Goal: Task Accomplishment & Management: Use online tool/utility

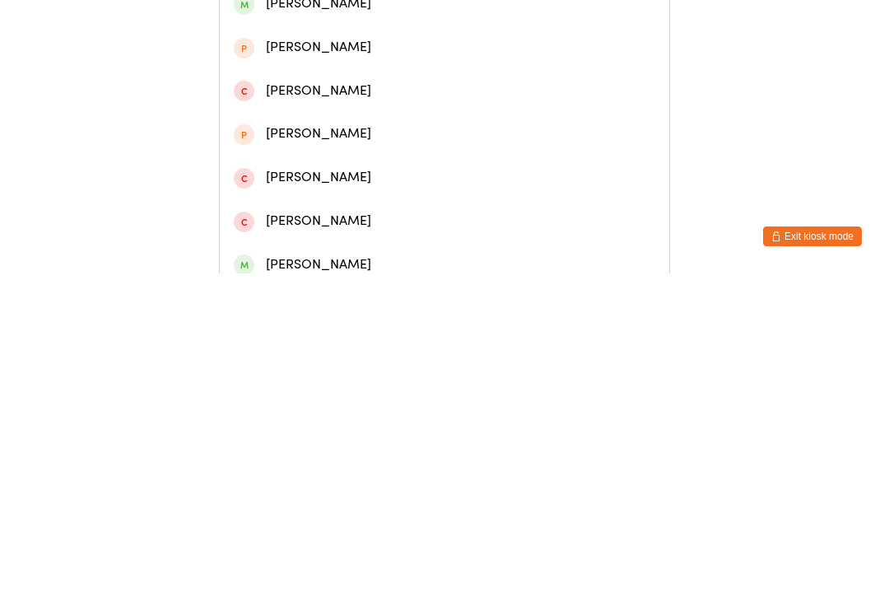
type input "[PERSON_NAME]"
click at [328, 86] on div "[PERSON_NAME]" at bounding box center [444, 76] width 421 height 22
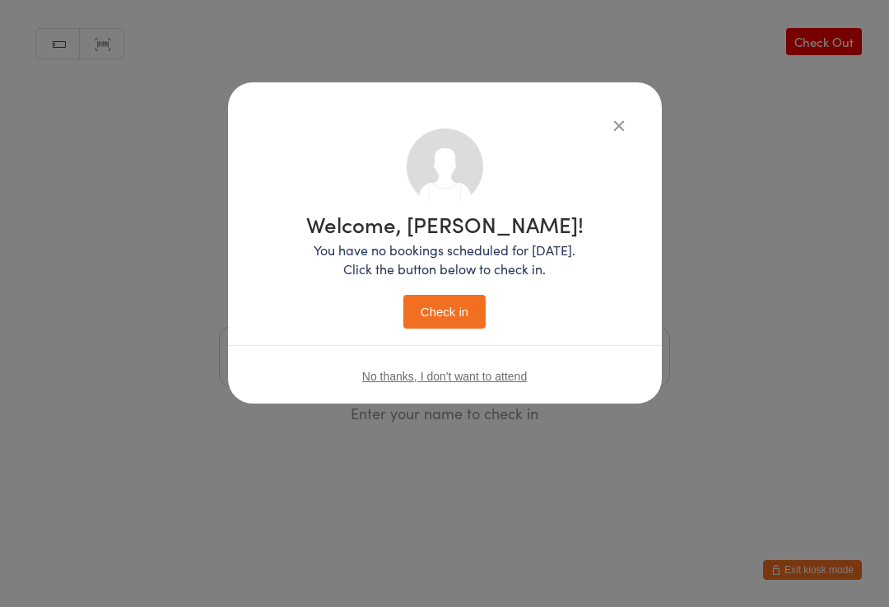
click at [449, 318] on button "Check in" at bounding box center [444, 312] width 82 height 34
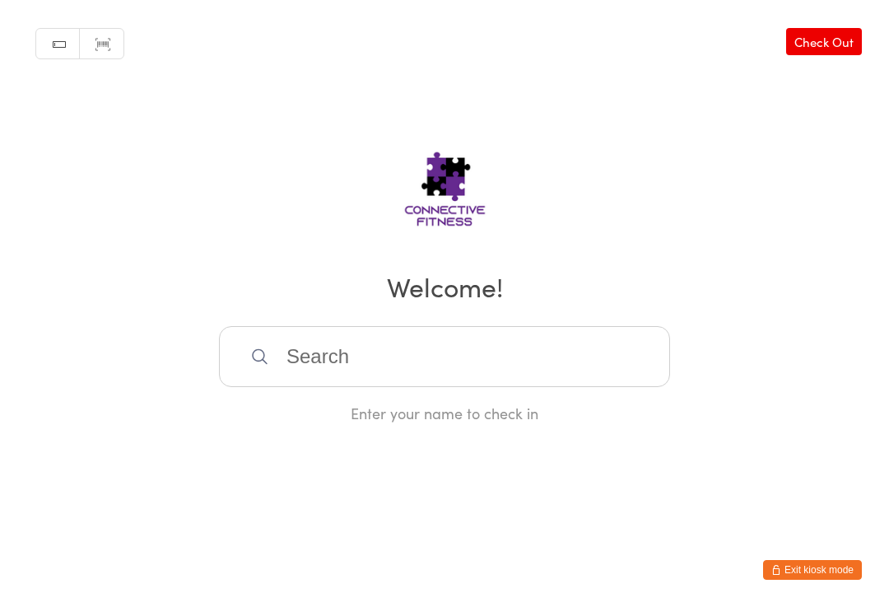
click at [351, 368] on input "search" at bounding box center [444, 356] width 451 height 61
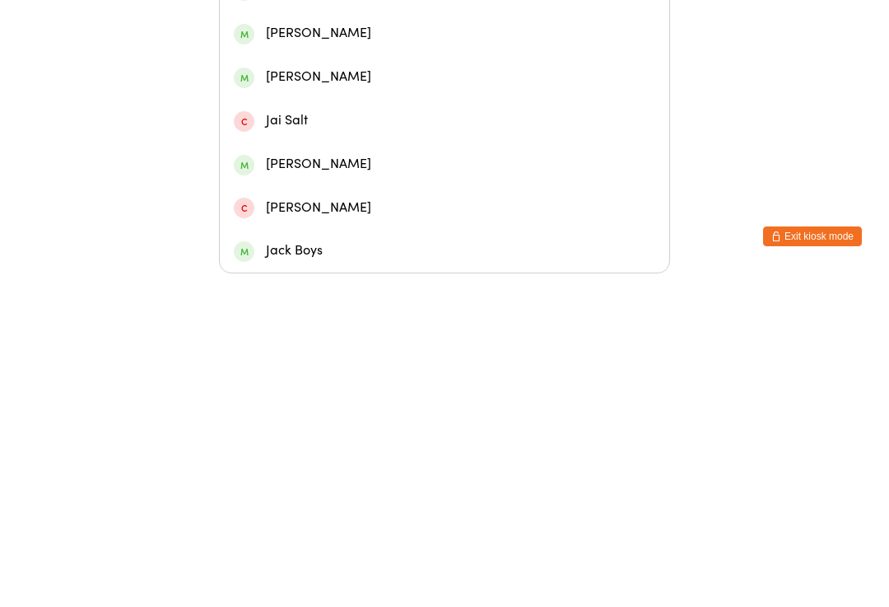
type input "J"
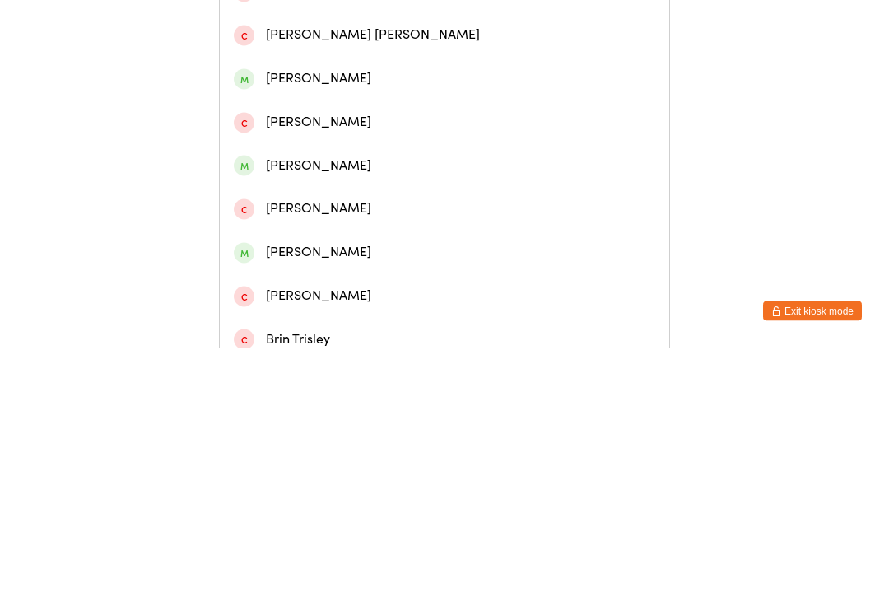
type input "[PERSON_NAME]"
click at [326, 87] on div "[PERSON_NAME]" at bounding box center [444, 76] width 421 height 22
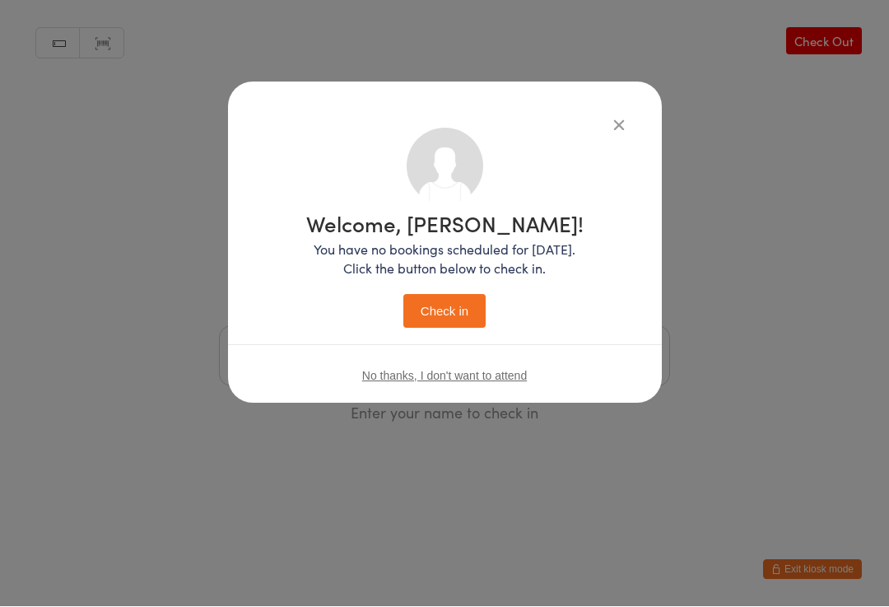
click at [458, 308] on button "Check in" at bounding box center [444, 312] width 82 height 34
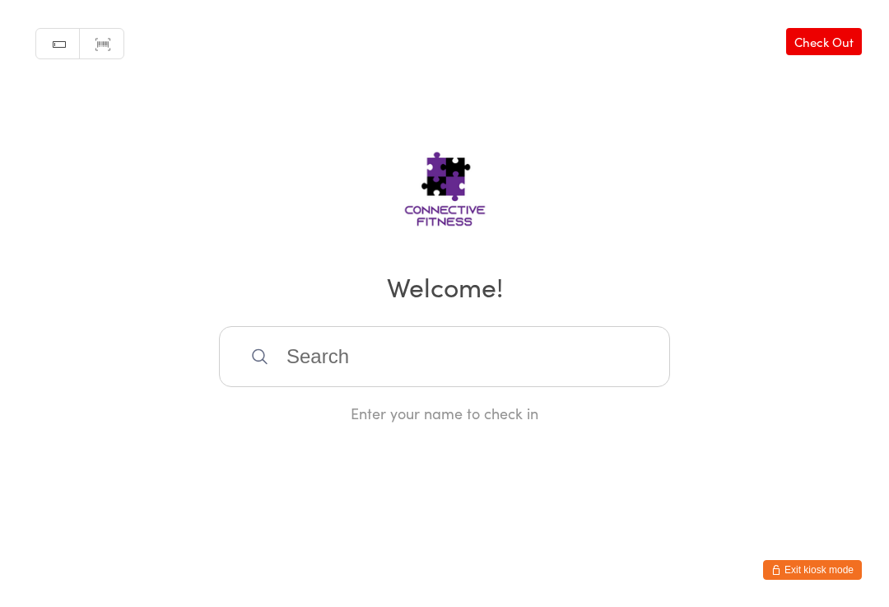
click at [416, 353] on input "search" at bounding box center [444, 356] width 451 height 61
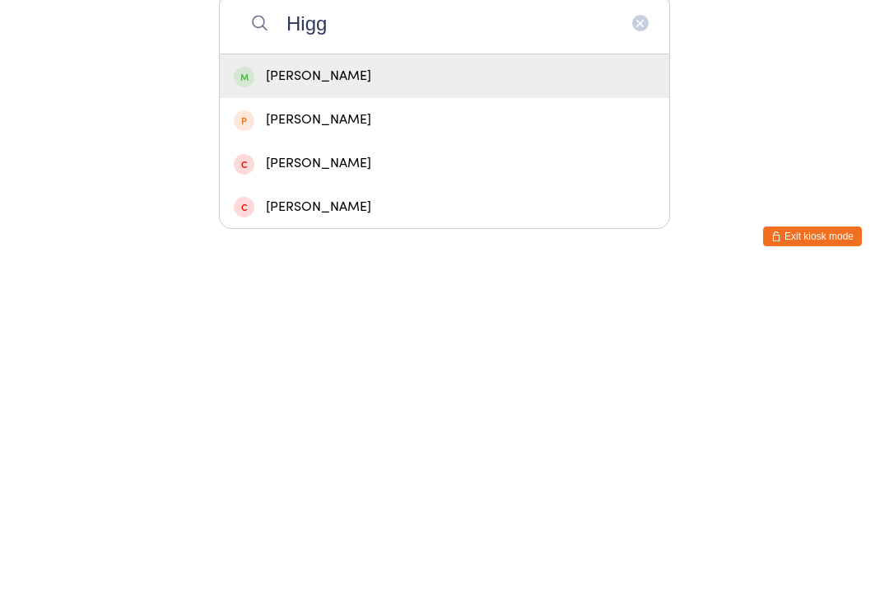
type input "Higg"
click at [408, 398] on div "[PERSON_NAME]" at bounding box center [444, 409] width 421 height 22
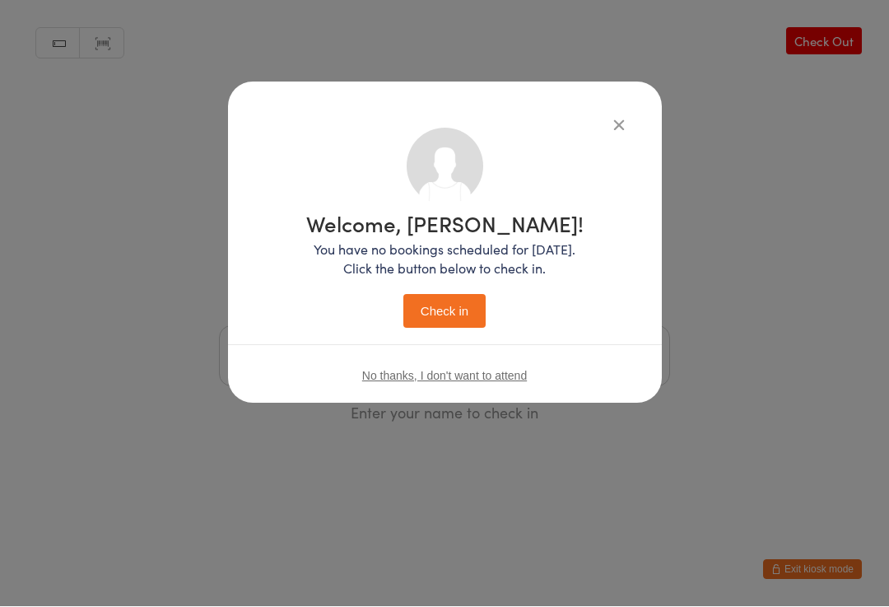
click at [456, 307] on button "Check in" at bounding box center [444, 312] width 82 height 34
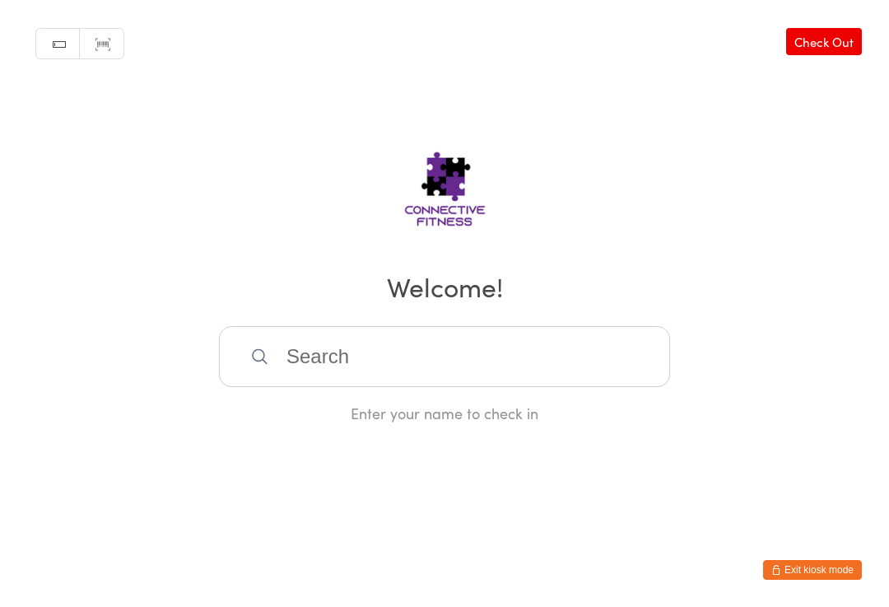
click at [527, 386] on input "search" at bounding box center [444, 356] width 451 height 61
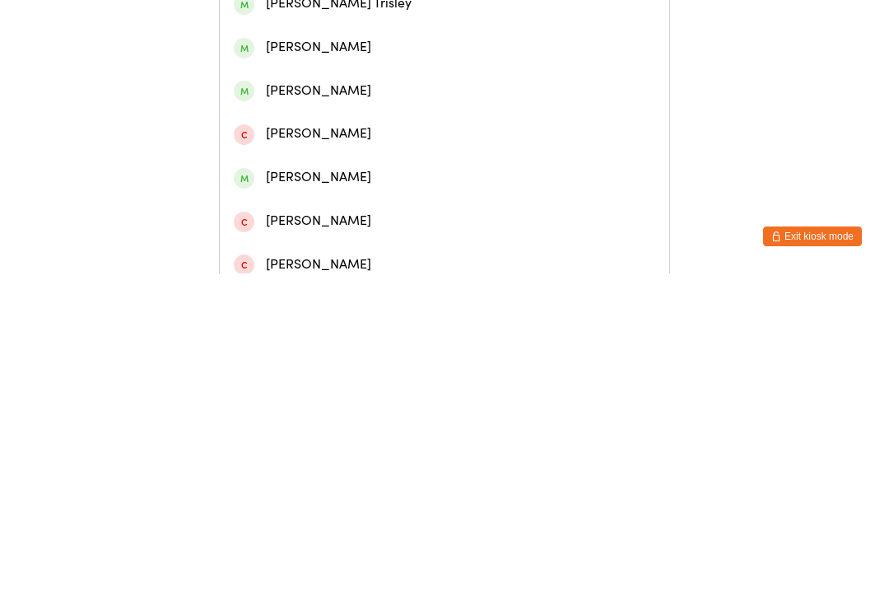
type input "[PERSON_NAME]"
click at [344, 85] on div "[PERSON_NAME]" at bounding box center [444, 76] width 421 height 22
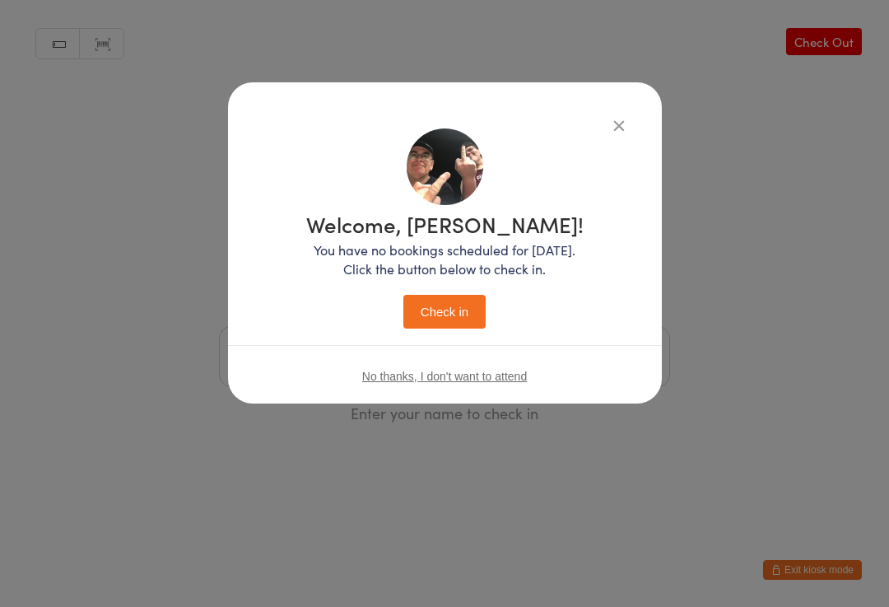
click at [435, 295] on button "Check in" at bounding box center [444, 312] width 82 height 34
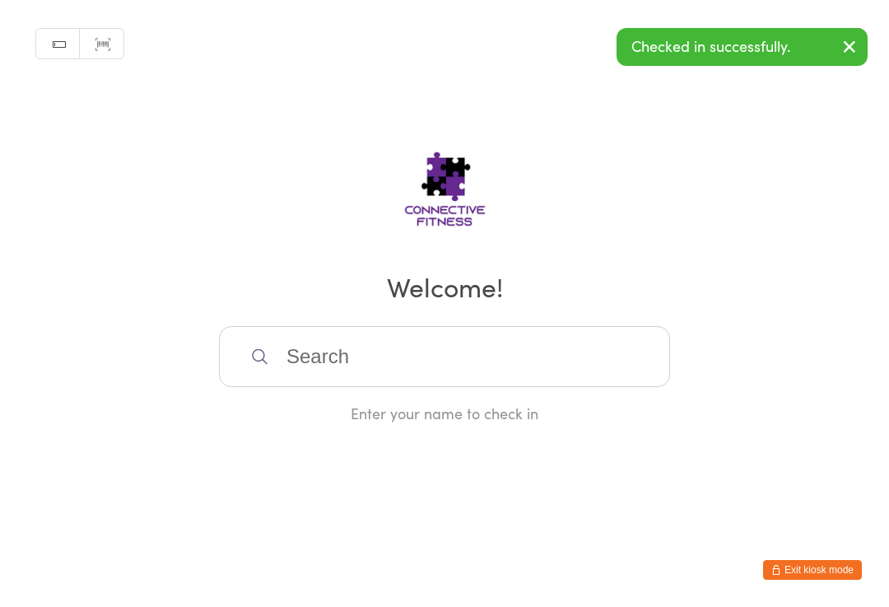
click at [774, 170] on div "Manual search Scanner input Check Out Welcome! Enter your name to check in" at bounding box center [444, 211] width 889 height 423
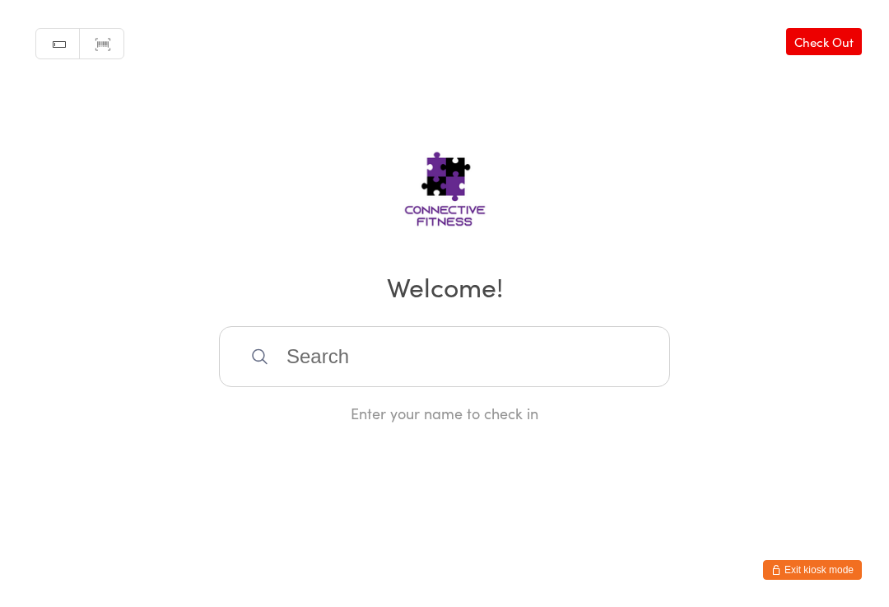
click at [436, 369] on input "search" at bounding box center [444, 356] width 451 height 61
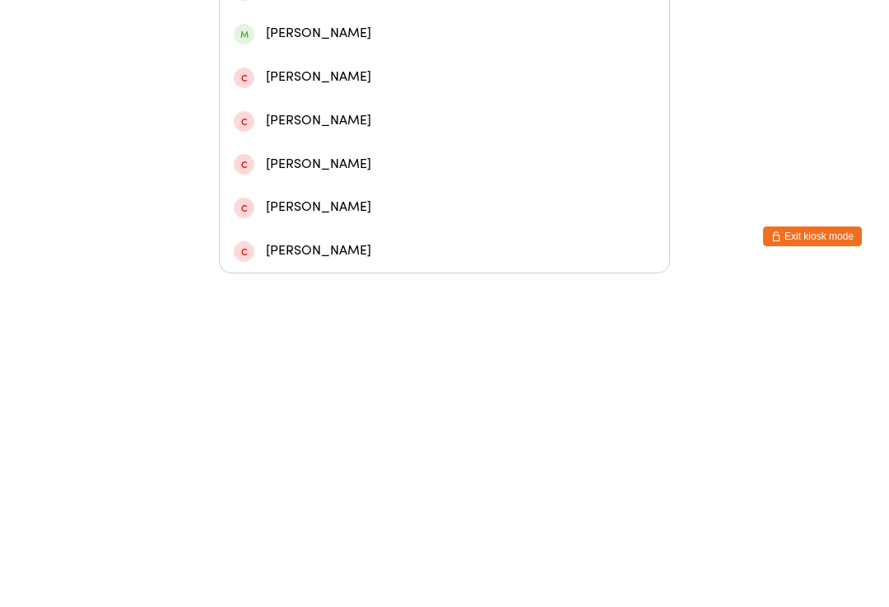
type input "[PERSON_NAME]"
click at [370, 138] on div "[PERSON_NAME]" at bounding box center [444, 149] width 421 height 22
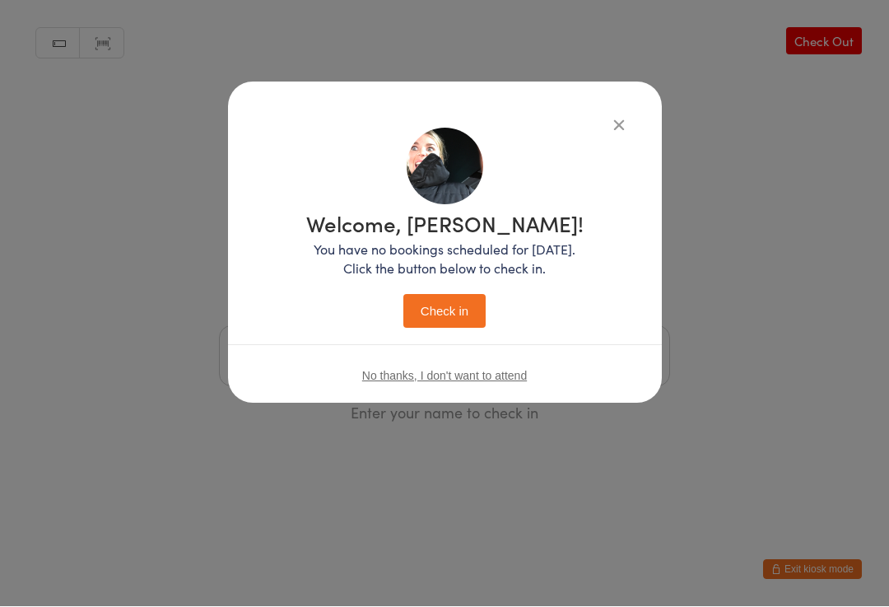
click at [437, 305] on button "Check in" at bounding box center [444, 312] width 82 height 34
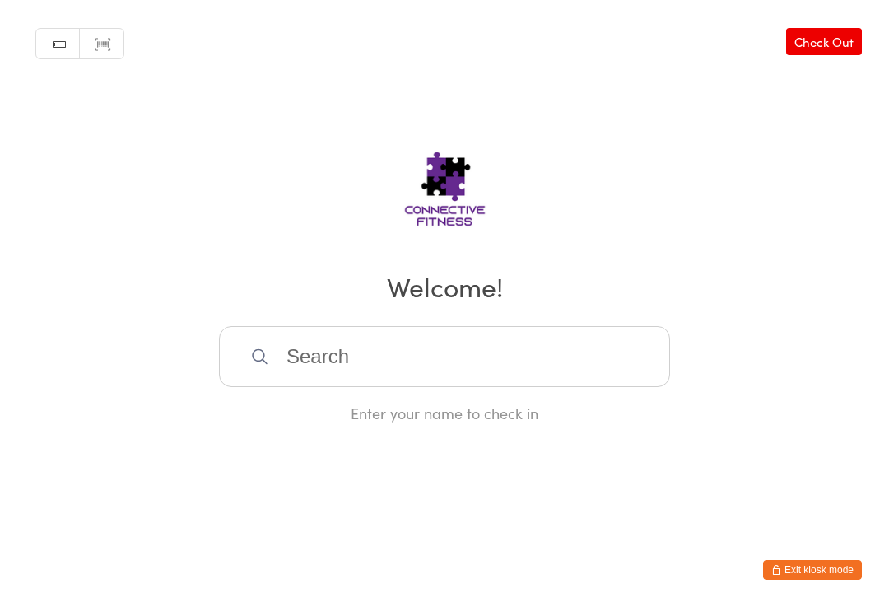
click at [244, 365] on input "search" at bounding box center [444, 356] width 451 height 61
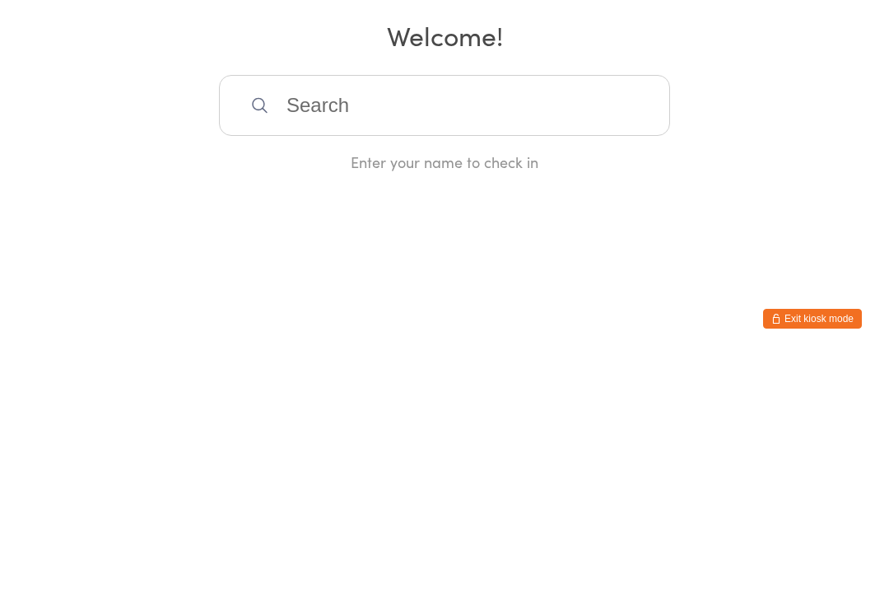
type input "R"
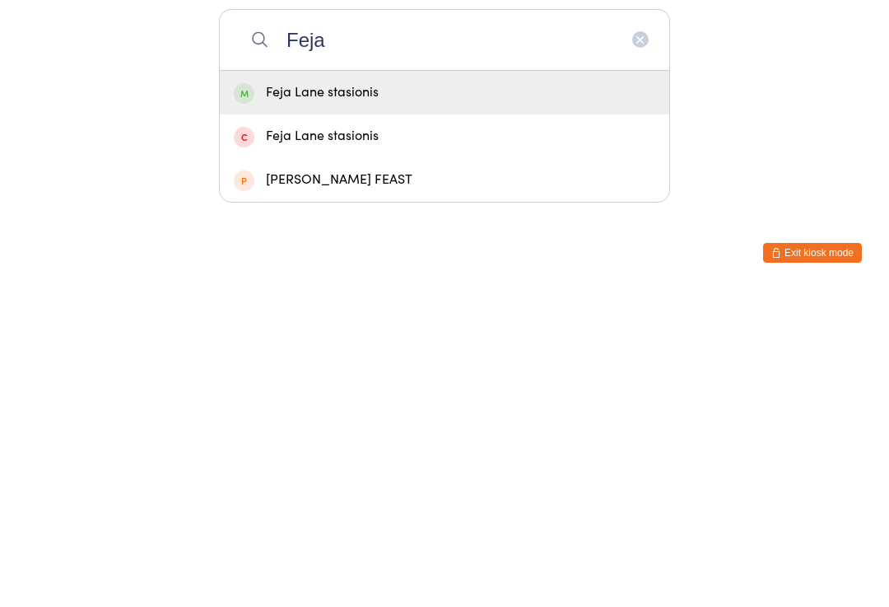
type input "Feja"
click at [337, 398] on div "Feja Lane stasionis" at bounding box center [444, 409] width 421 height 22
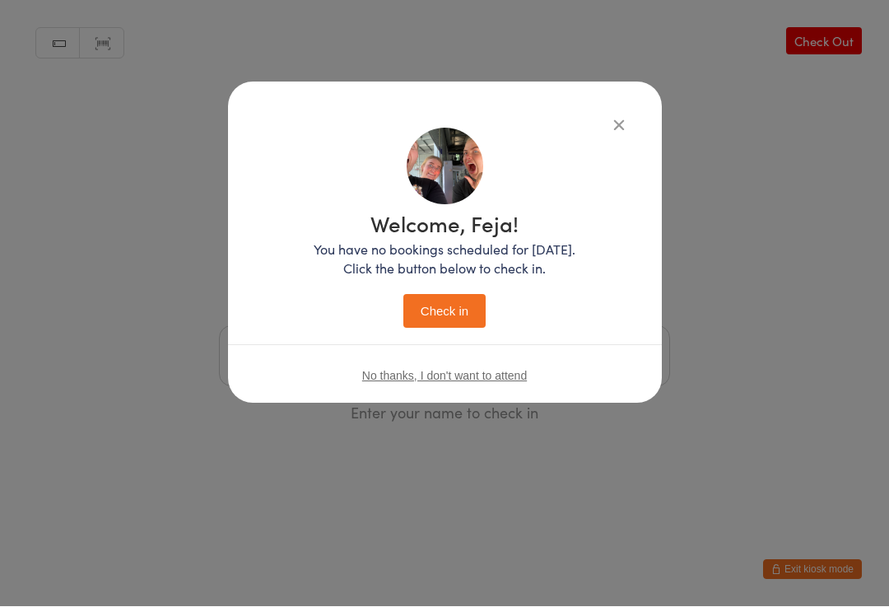
click at [430, 300] on button "Check in" at bounding box center [444, 312] width 82 height 34
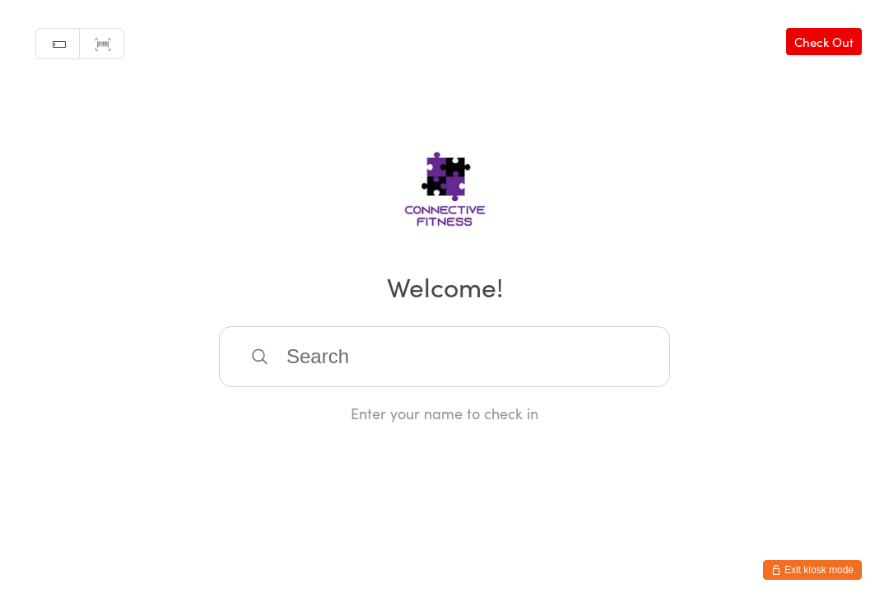
click at [439, 365] on input "search" at bounding box center [444, 356] width 451 height 61
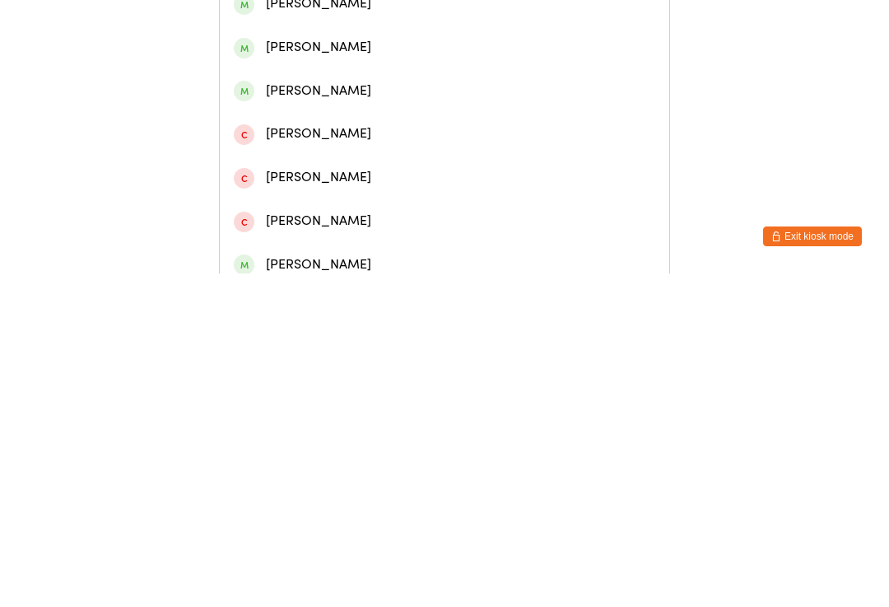
type input "[PERSON_NAME]"
click at [413, 83] on div "[PERSON_NAME]" at bounding box center [444, 76] width 421 height 22
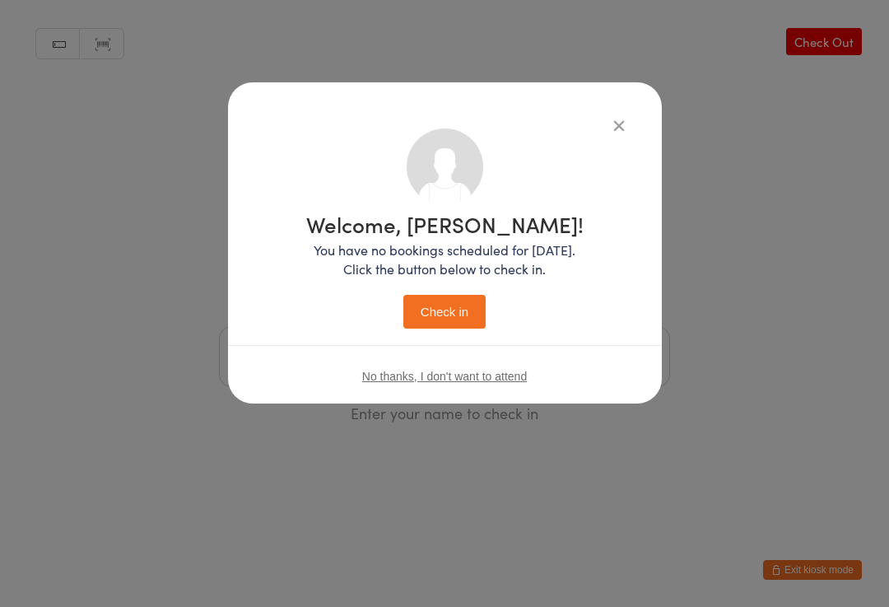
click at [443, 314] on button "Check in" at bounding box center [444, 312] width 82 height 34
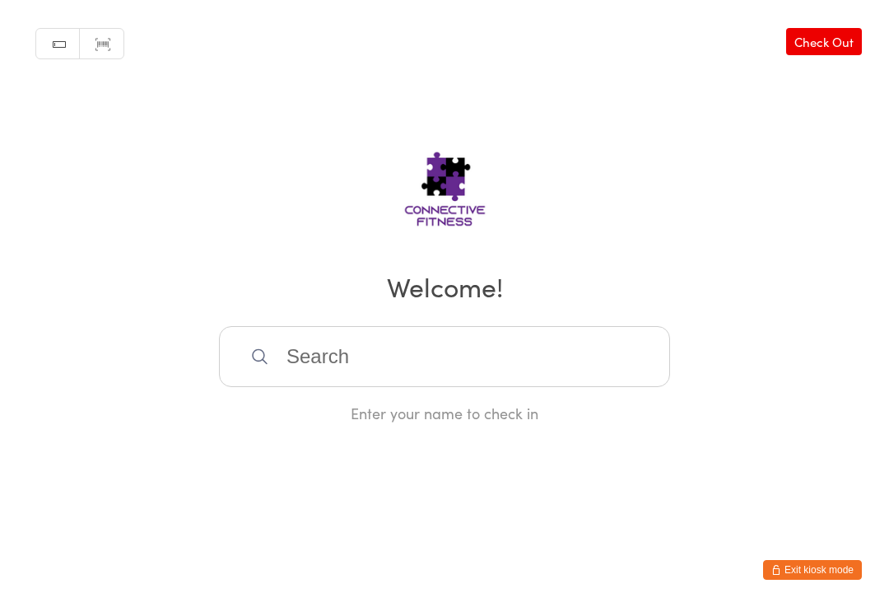
click at [546, 378] on input "search" at bounding box center [444, 356] width 451 height 61
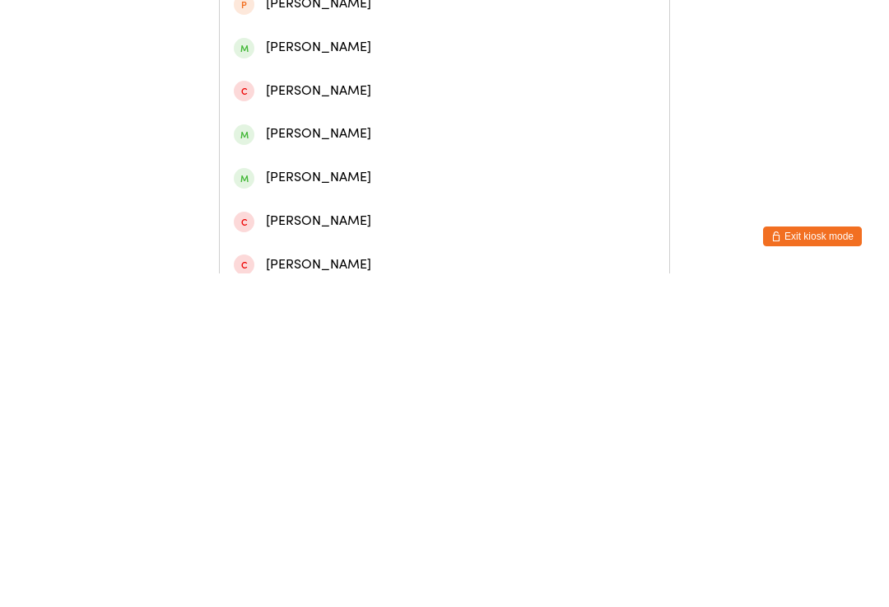
type input "[PERSON_NAME]"
click at [326, 87] on div "[PERSON_NAME]" at bounding box center [444, 76] width 421 height 22
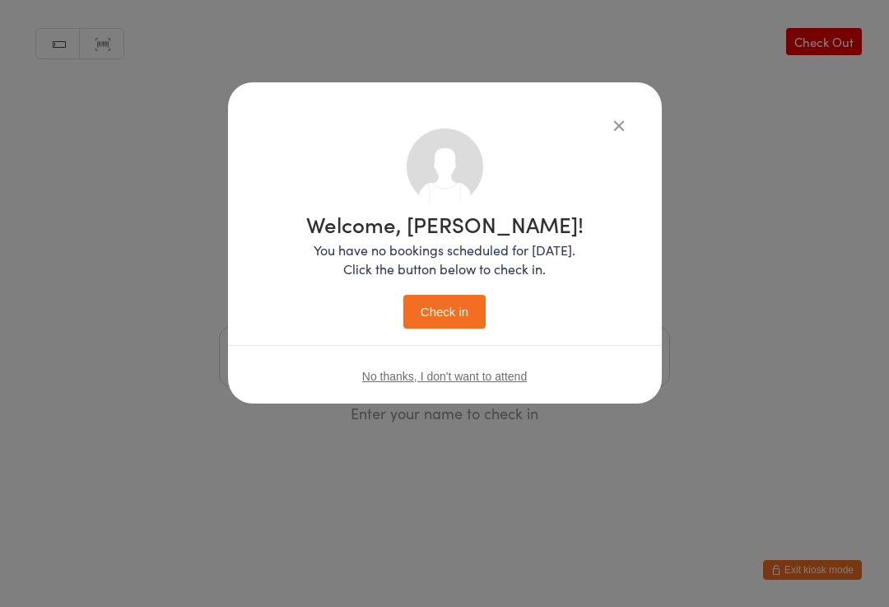
click at [438, 315] on button "Check in" at bounding box center [444, 312] width 82 height 34
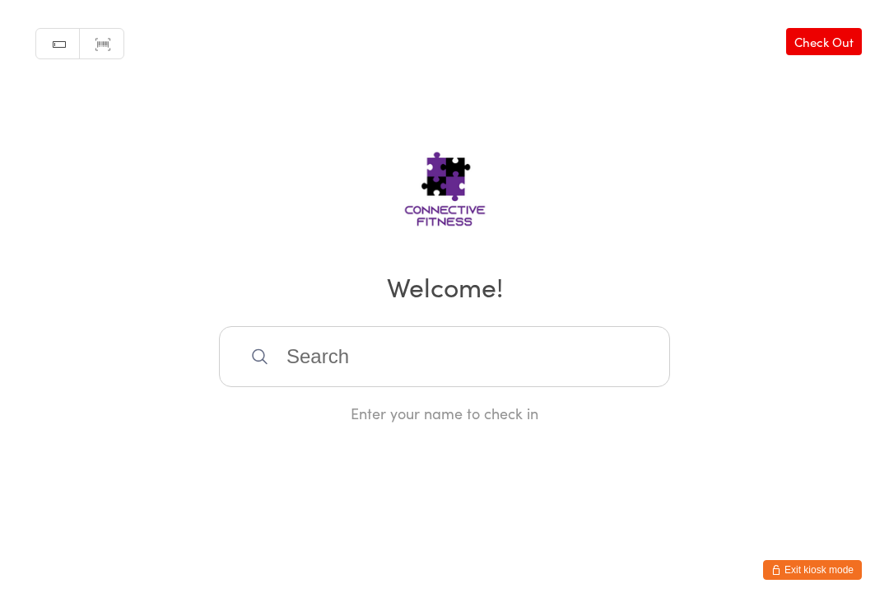
click at [572, 356] on input "search" at bounding box center [444, 356] width 451 height 61
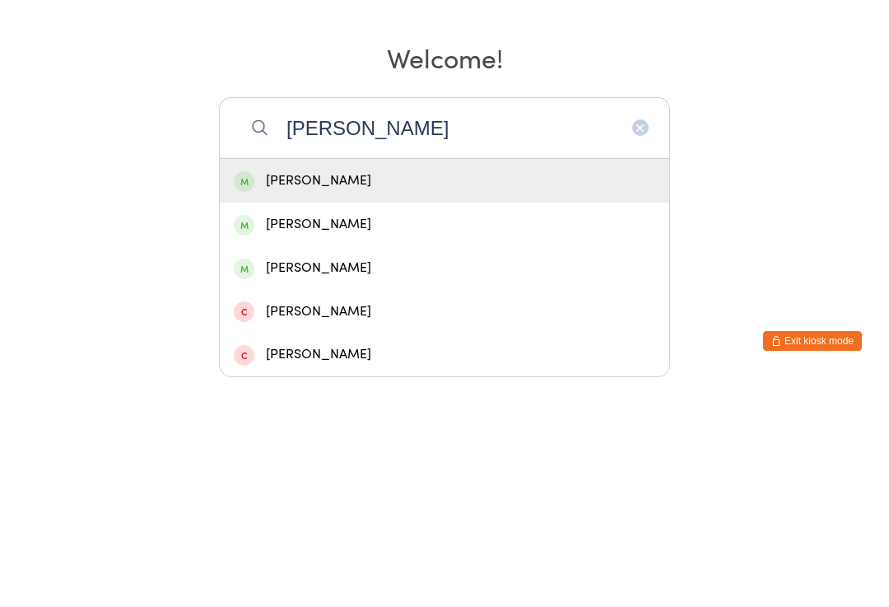
type input "[PERSON_NAME]"
click at [564, 388] on div "[PERSON_NAME]" at bounding box center [444, 410] width 449 height 44
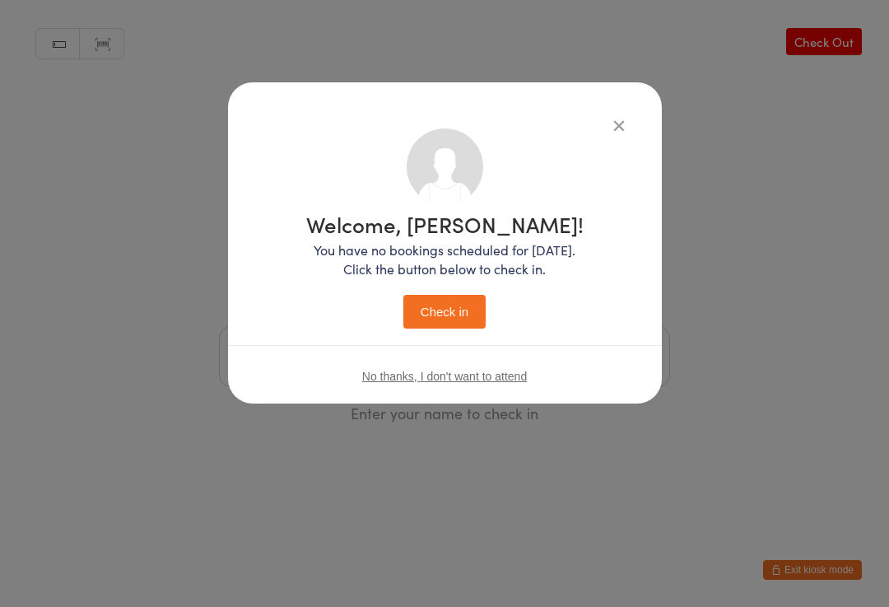
click at [466, 317] on button "Check in" at bounding box center [444, 312] width 82 height 34
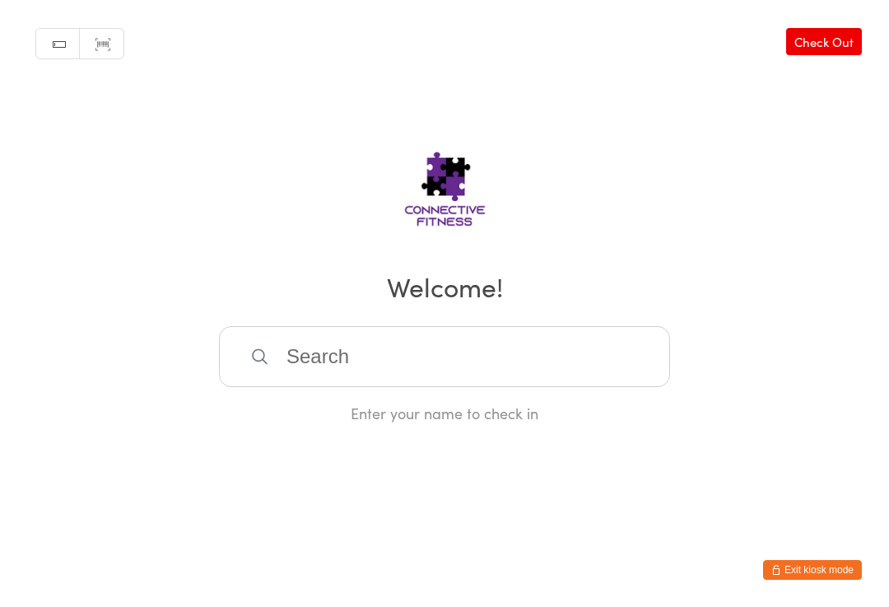
click at [339, 365] on input "search" at bounding box center [444, 356] width 451 height 61
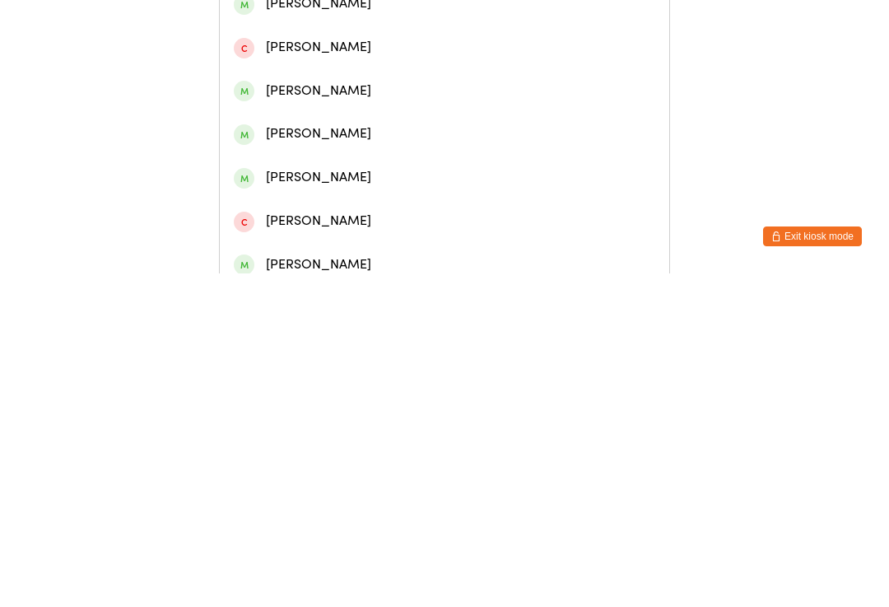
type input "Charlie de"
click at [390, 87] on div "[PERSON_NAME]" at bounding box center [444, 76] width 421 height 22
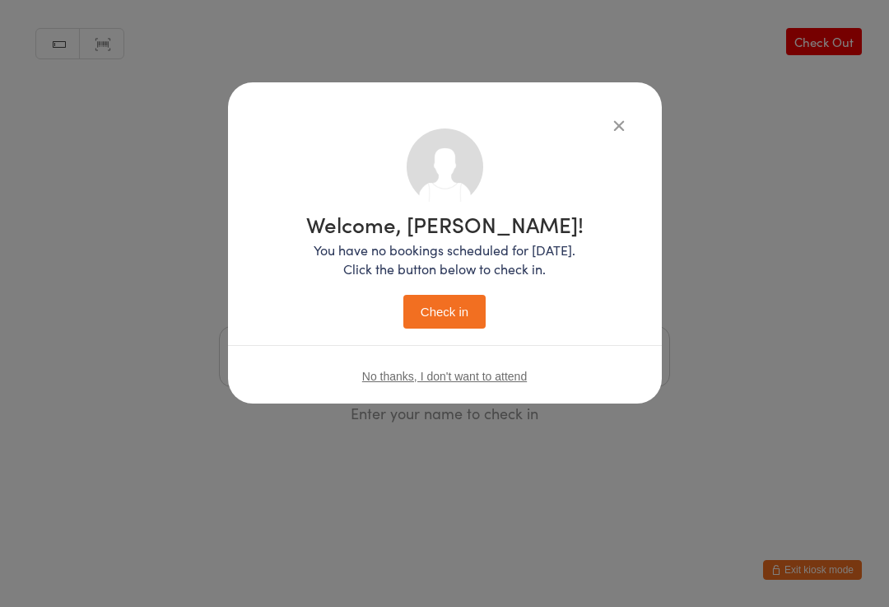
click at [468, 302] on button "Check in" at bounding box center [444, 312] width 82 height 34
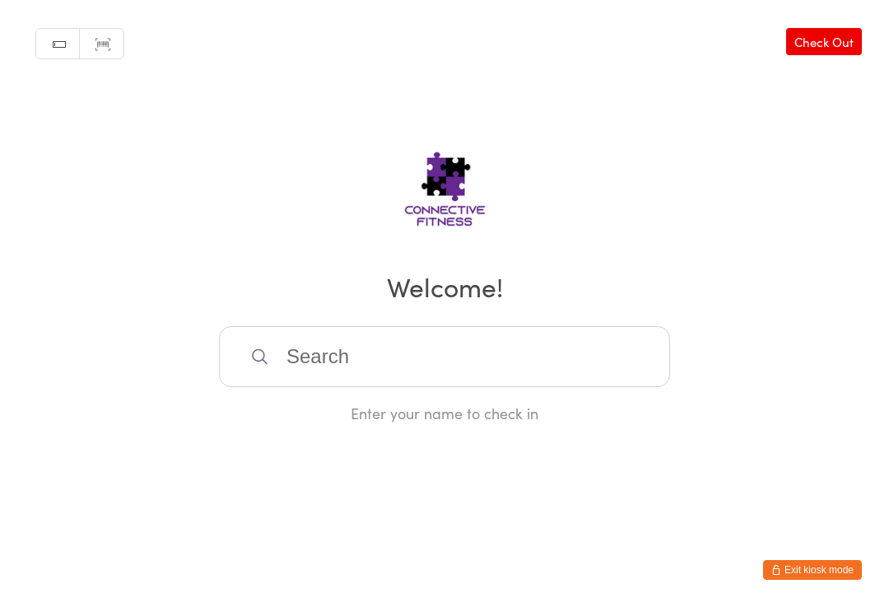
click at [379, 386] on input "search" at bounding box center [444, 356] width 451 height 61
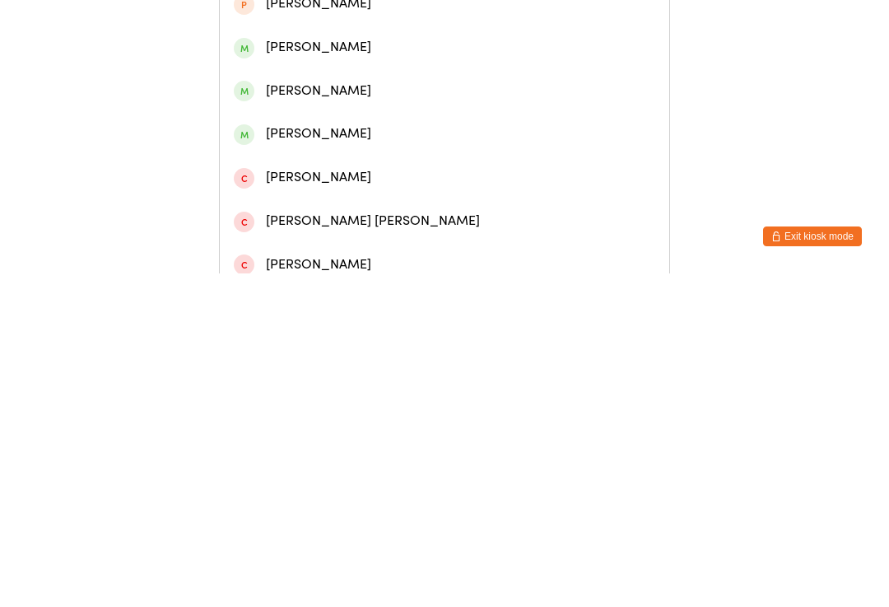
type input "[PERSON_NAME] to"
click at [427, 79] on div "[PERSON_NAME]" at bounding box center [444, 76] width 421 height 22
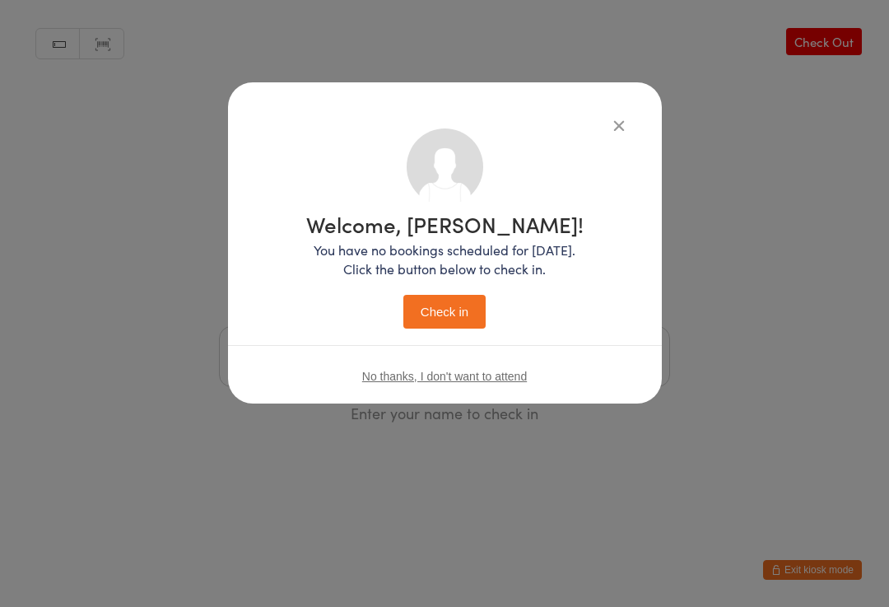
click at [458, 316] on button "Check in" at bounding box center [444, 312] width 82 height 34
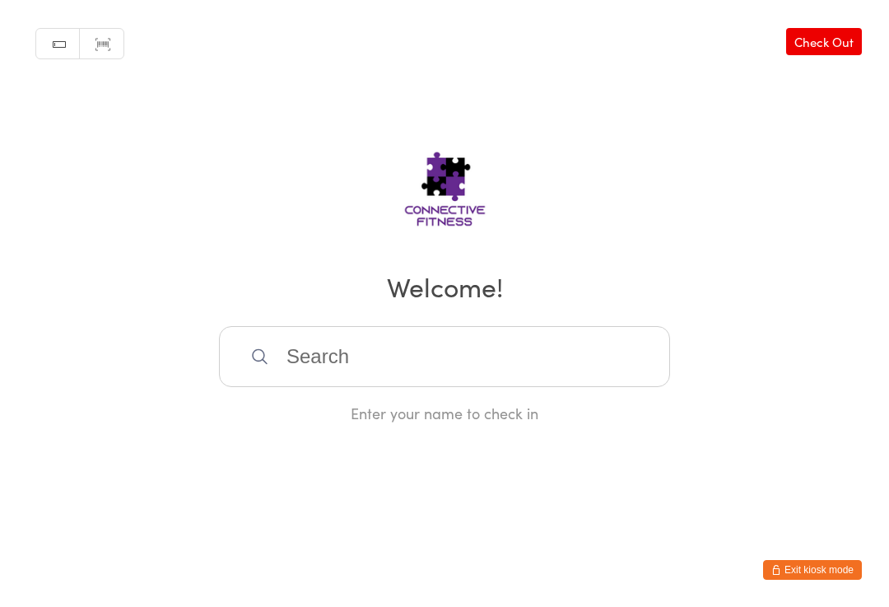
click at [381, 376] on input "search" at bounding box center [444, 356] width 451 height 61
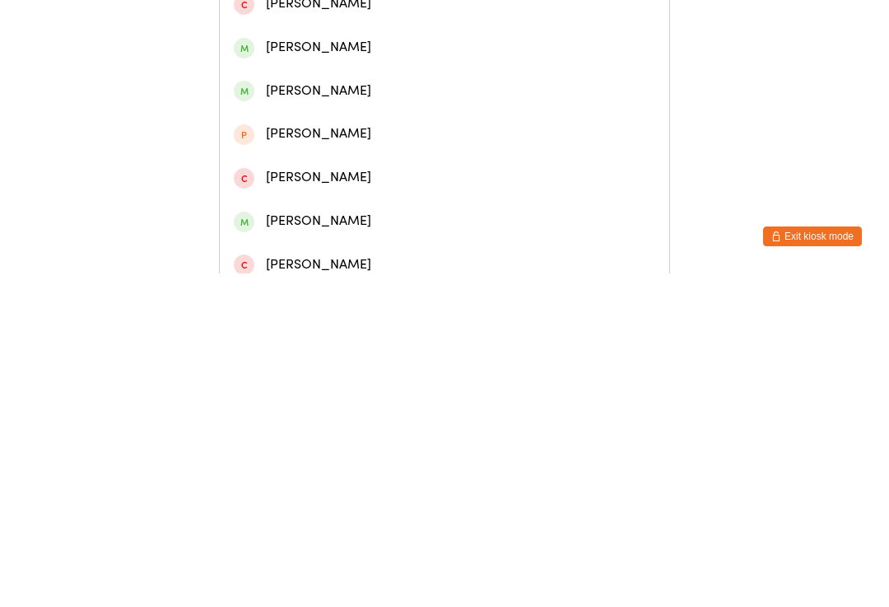
type input "[PERSON_NAME]"
click at [456, 87] on div "[PERSON_NAME]" at bounding box center [444, 76] width 421 height 22
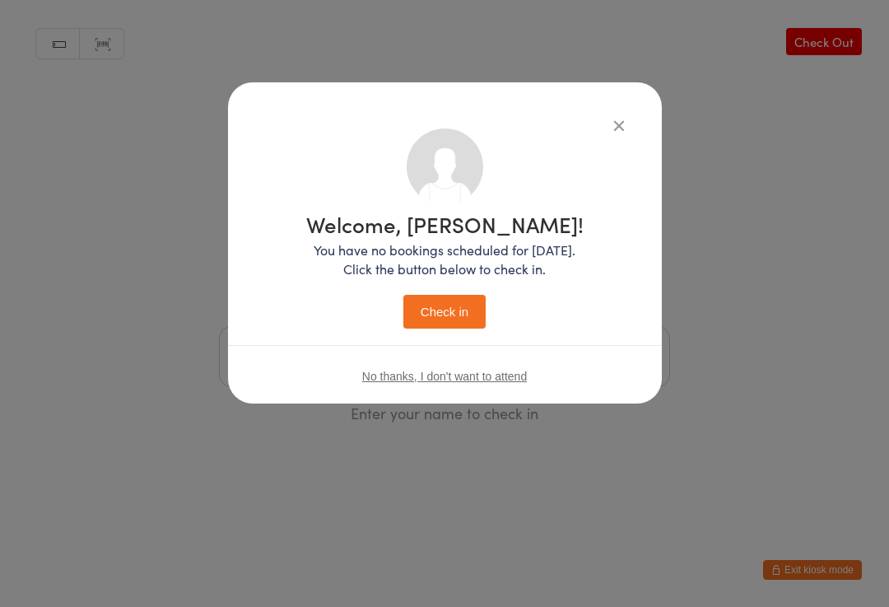
click at [448, 307] on button "Check in" at bounding box center [444, 312] width 82 height 34
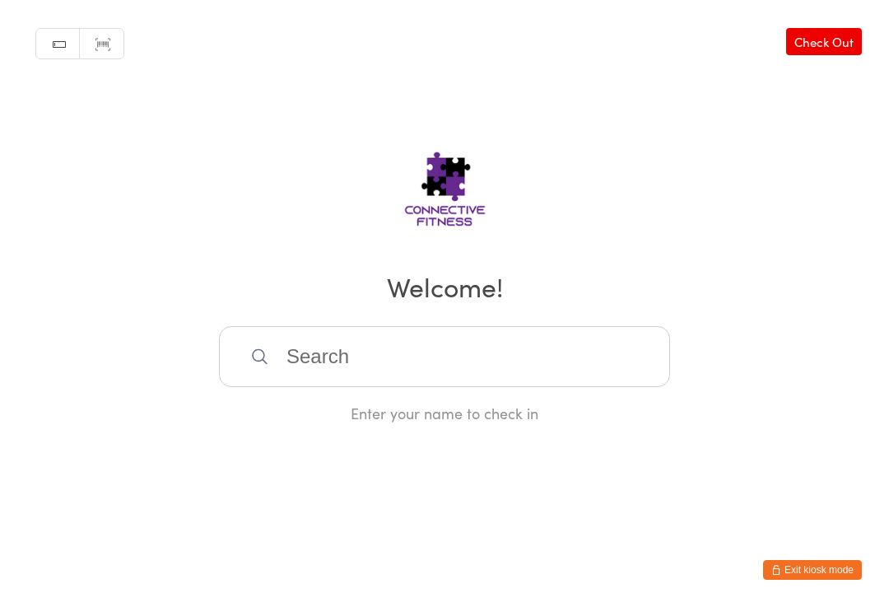
click at [532, 387] on input "search" at bounding box center [444, 356] width 451 height 61
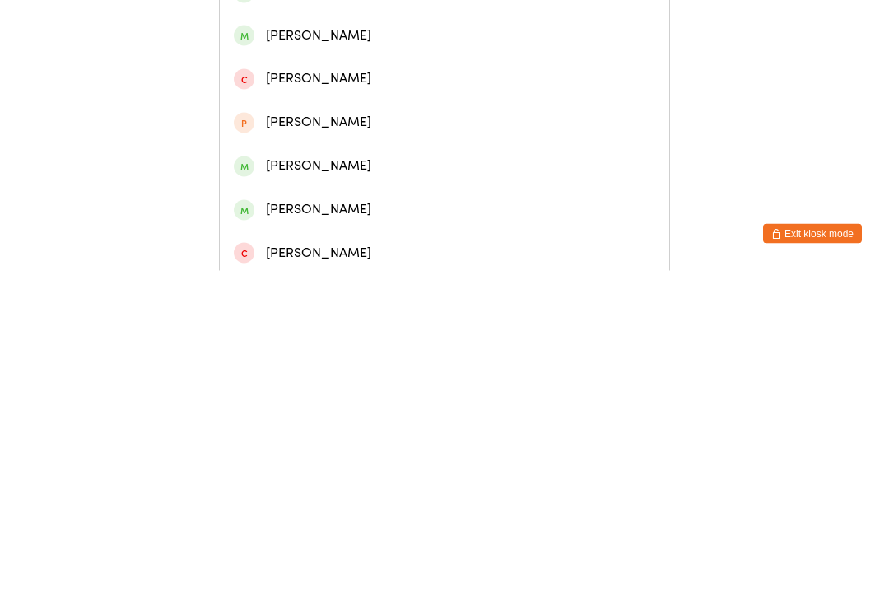
scroll to position [171, 0]
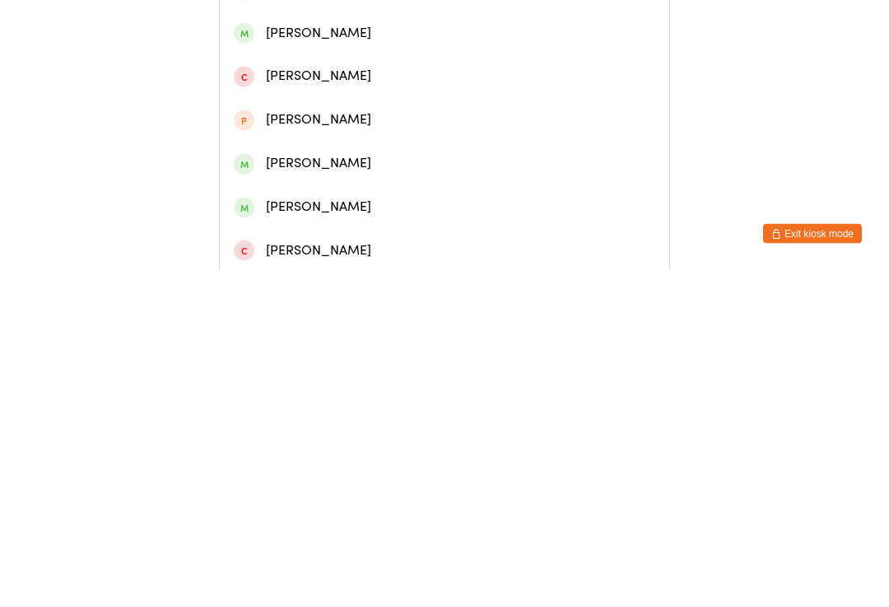
type input "[PERSON_NAME]"
click at [347, 488] on div "[PERSON_NAME]" at bounding box center [444, 499] width 421 height 22
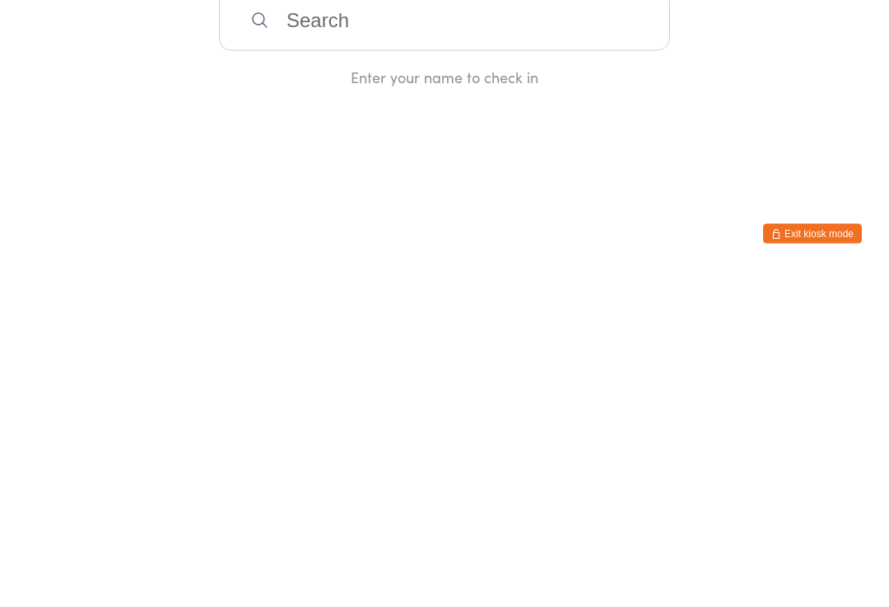
scroll to position [0, 0]
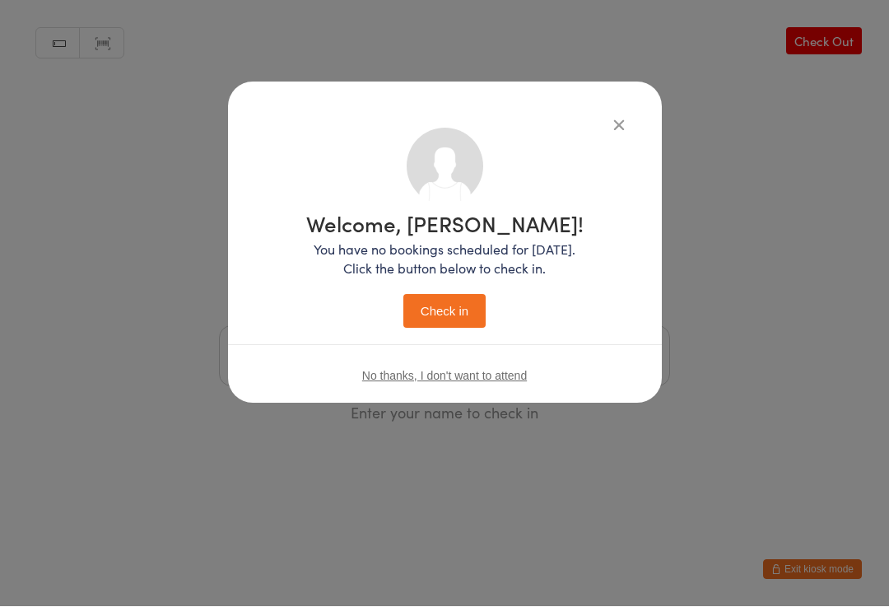
click at [446, 308] on button "Check in" at bounding box center [444, 312] width 82 height 34
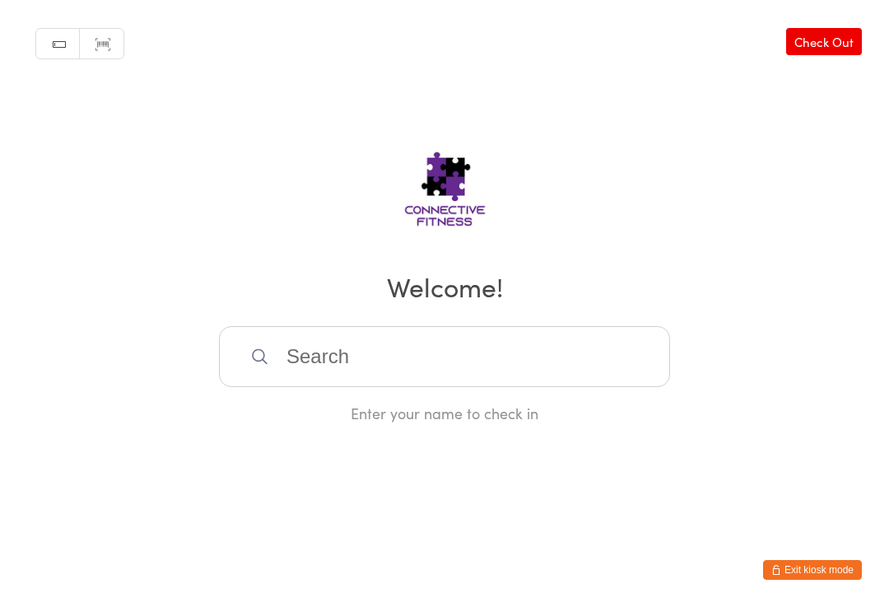
click at [335, 336] on input "search" at bounding box center [444, 356] width 451 height 61
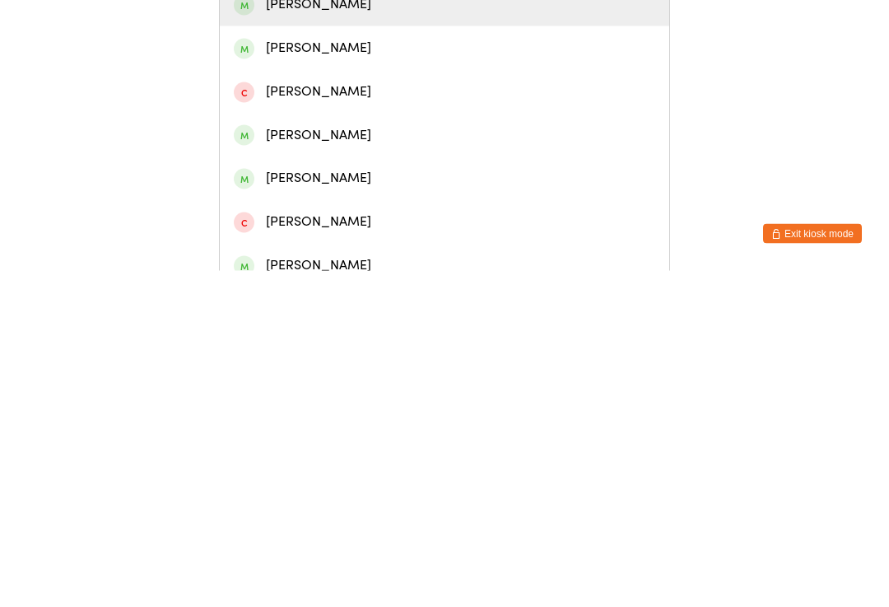
scroll to position [143, 0]
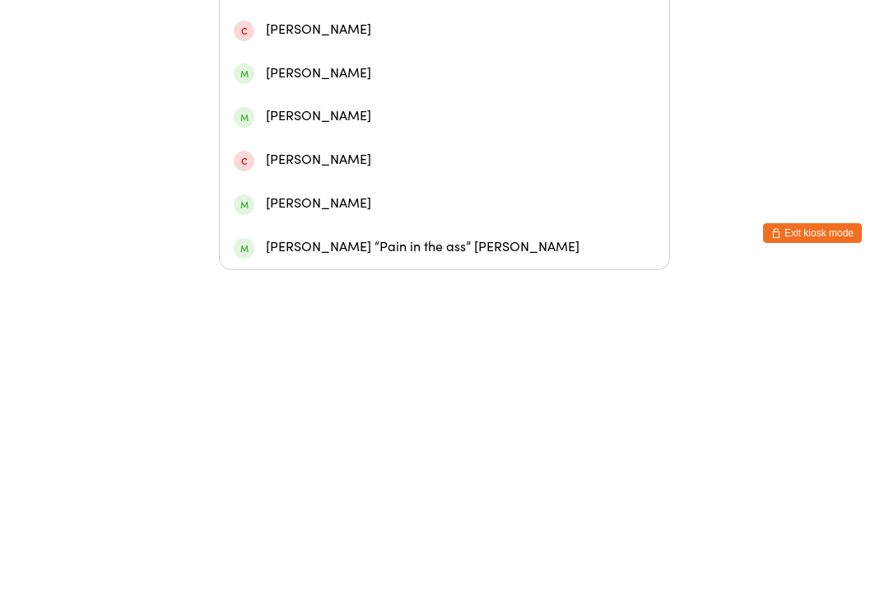
type input "[PERSON_NAME]"
click at [304, 573] on div "[PERSON_NAME] “Pain in the ass” [PERSON_NAME]" at bounding box center [444, 584] width 421 height 22
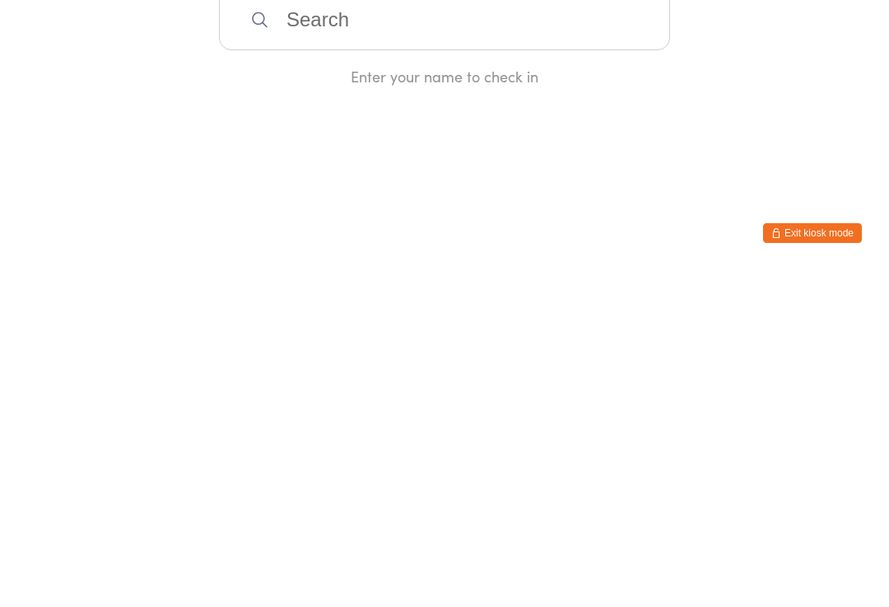
scroll to position [0, 0]
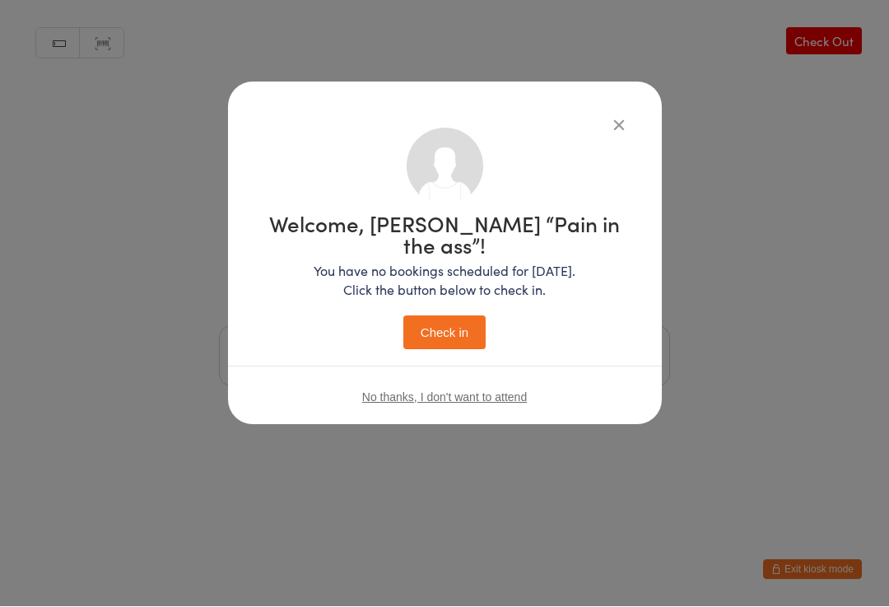
click at [439, 316] on button "Check in" at bounding box center [444, 333] width 82 height 34
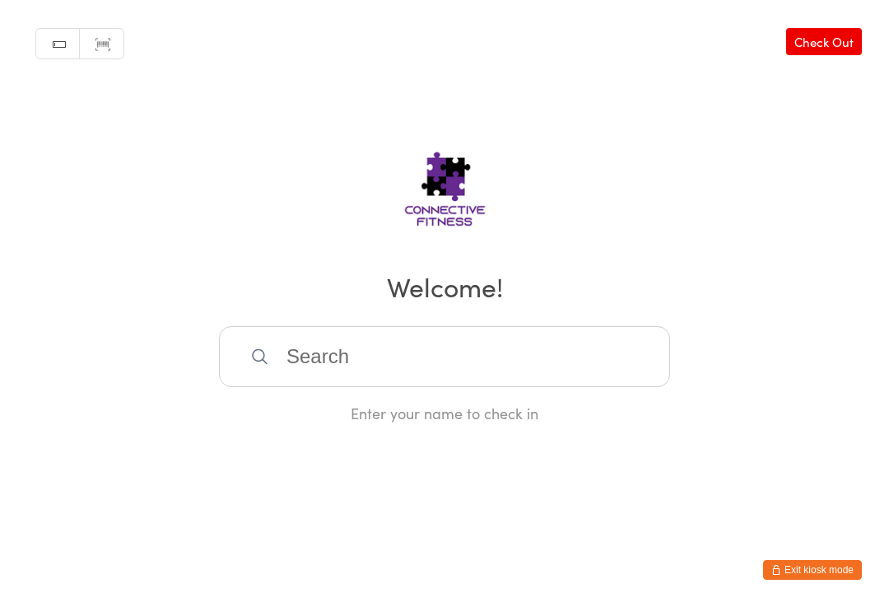
click at [404, 369] on input "search" at bounding box center [444, 356] width 451 height 61
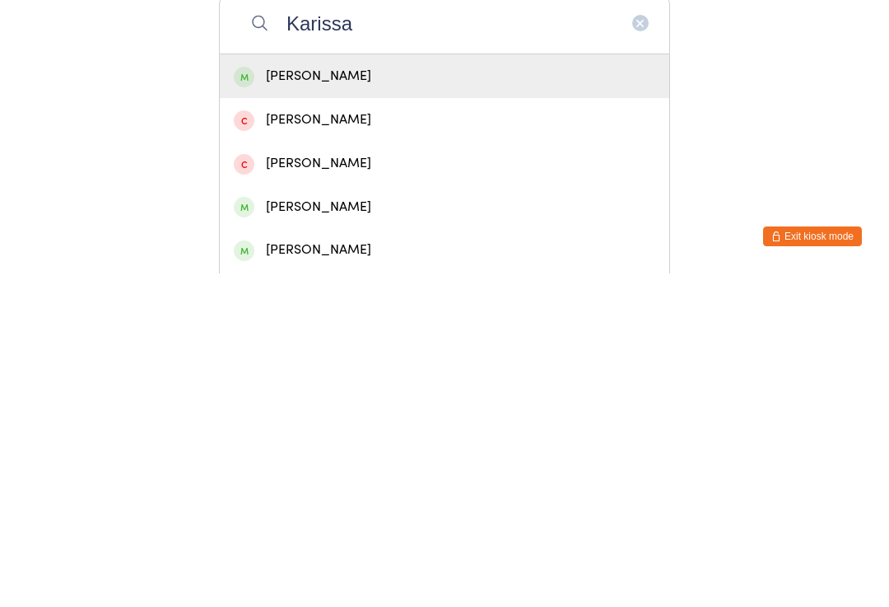
type input "Karissa"
click at [385, 398] on div "[PERSON_NAME]" at bounding box center [444, 409] width 421 height 22
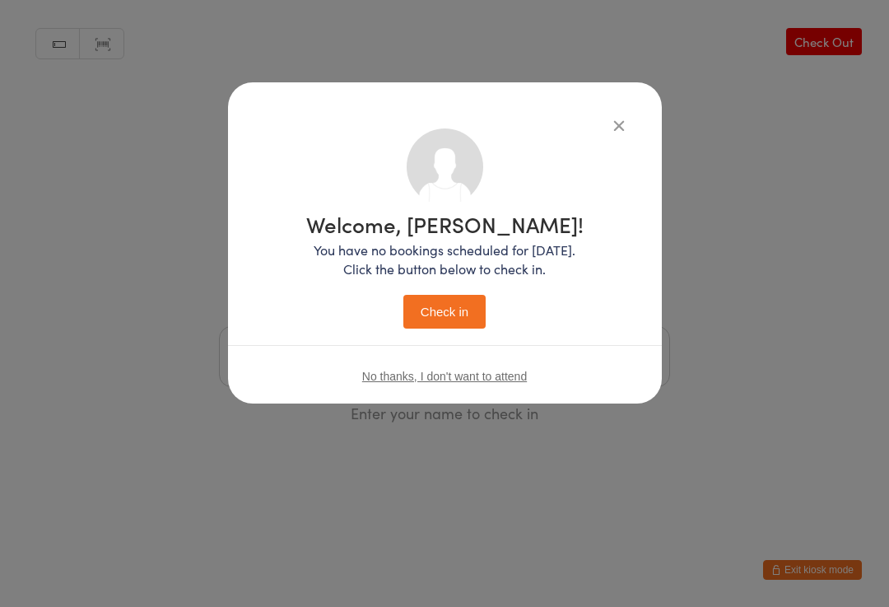
click at [456, 316] on button "Check in" at bounding box center [444, 312] width 82 height 34
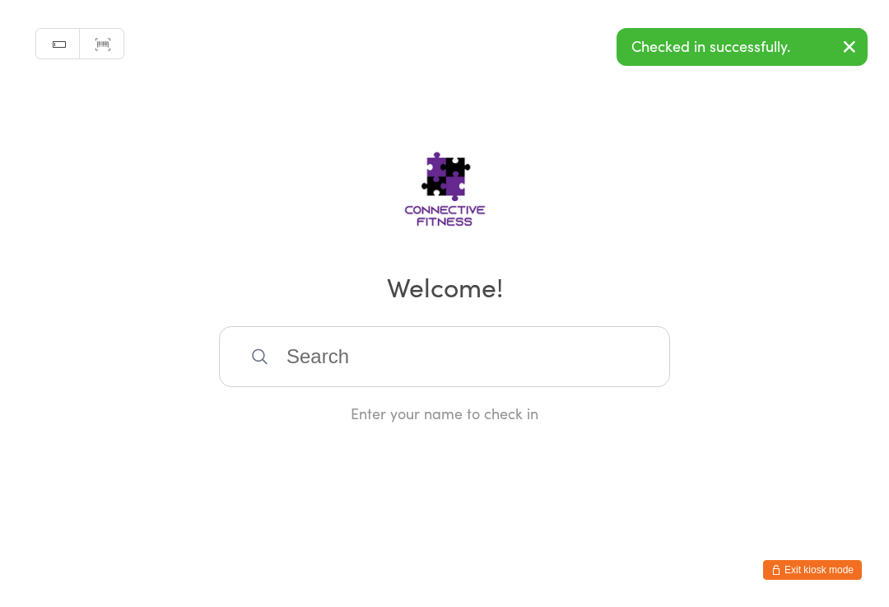
click at [309, 360] on input "search" at bounding box center [444, 356] width 451 height 61
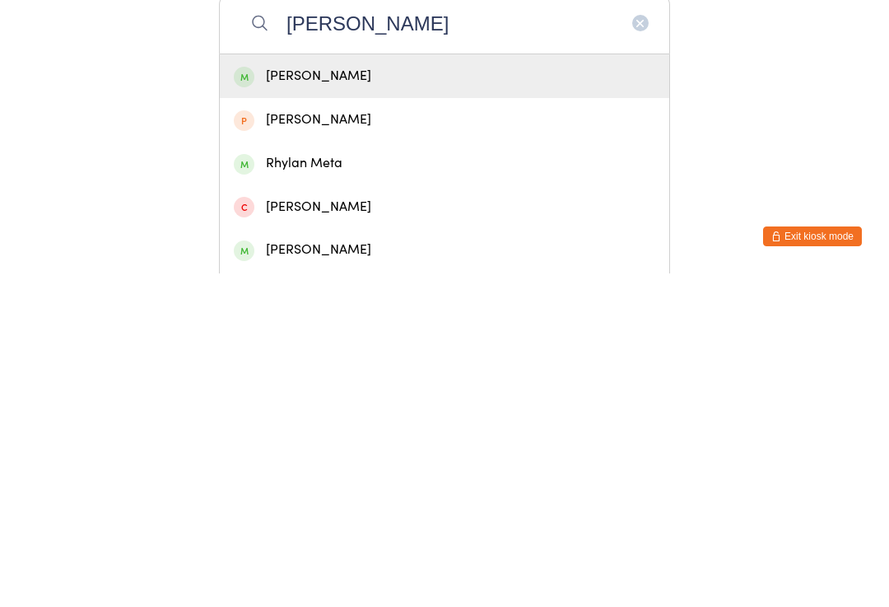
type input "[PERSON_NAME]"
click at [281, 398] on div "[PERSON_NAME]" at bounding box center [444, 409] width 421 height 22
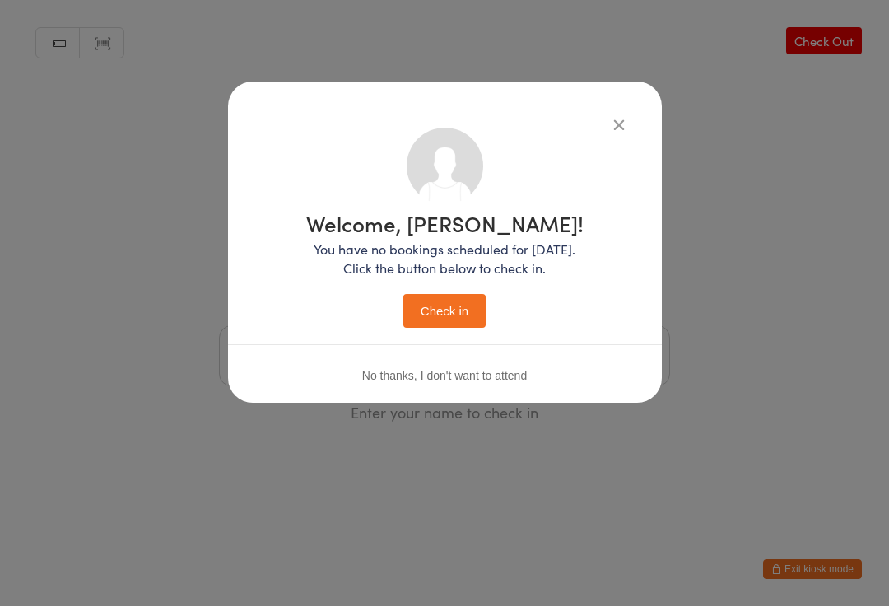
click at [425, 322] on button "Check in" at bounding box center [444, 312] width 82 height 34
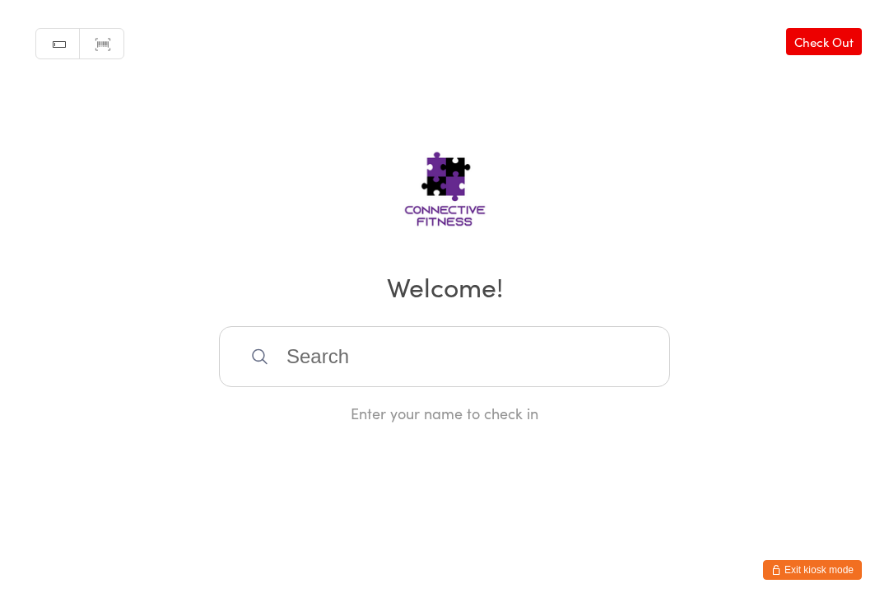
click at [389, 348] on input "search" at bounding box center [444, 356] width 451 height 61
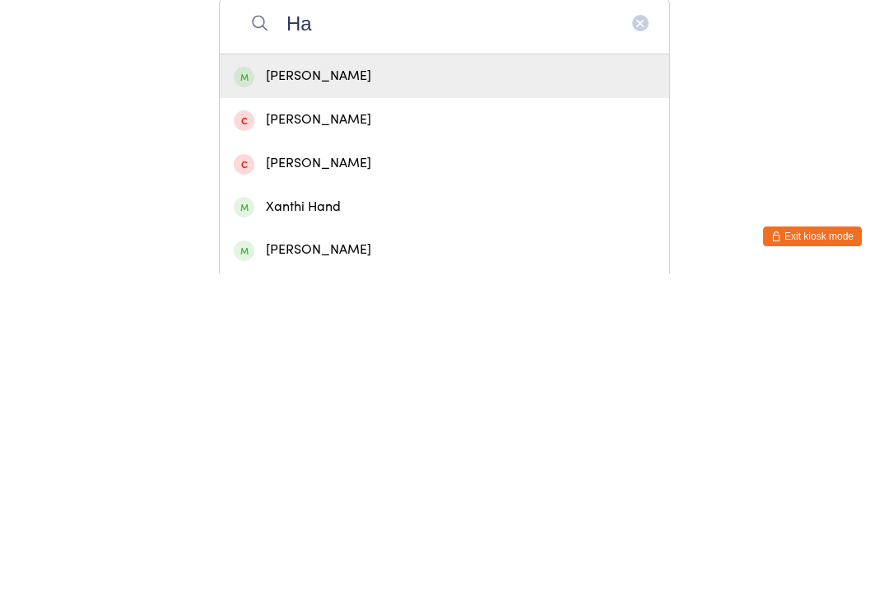
type input "H"
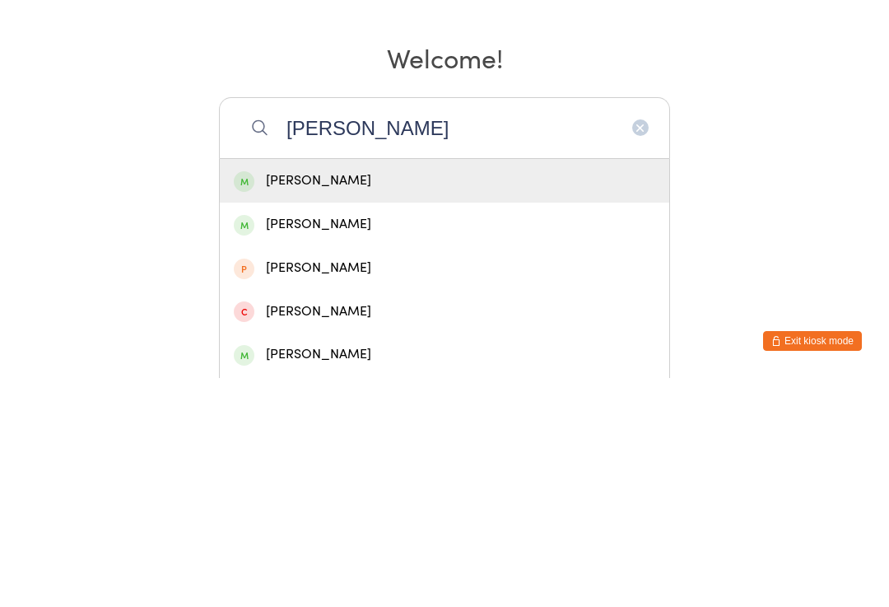
type input "[PERSON_NAME]"
click at [371, 398] on div "[PERSON_NAME]" at bounding box center [444, 409] width 421 height 22
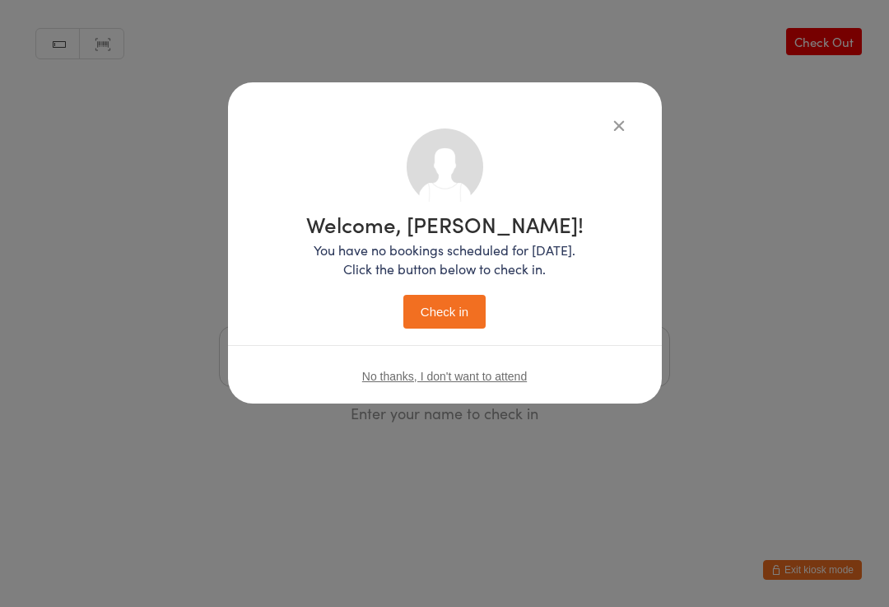
click at [448, 305] on button "Check in" at bounding box center [444, 312] width 82 height 34
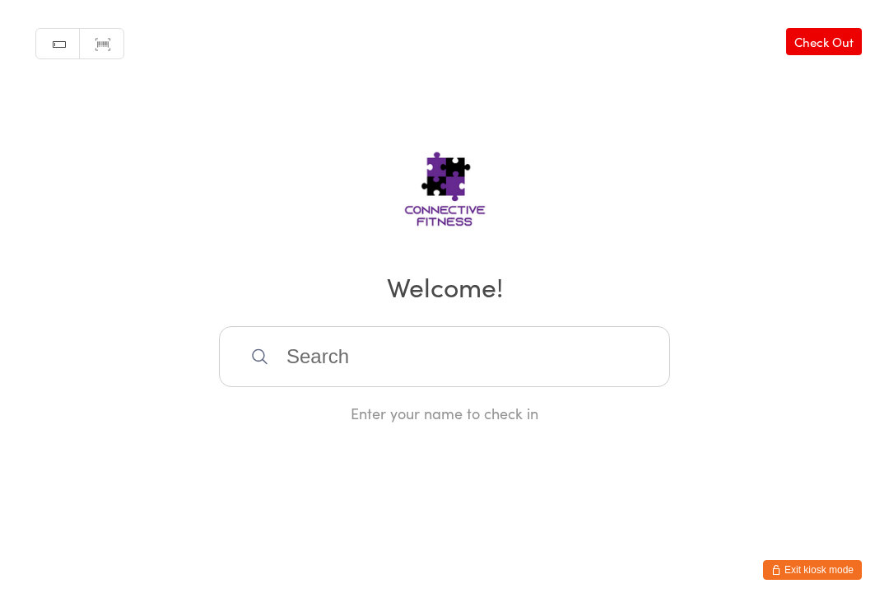
click at [332, 361] on input "search" at bounding box center [444, 356] width 451 height 61
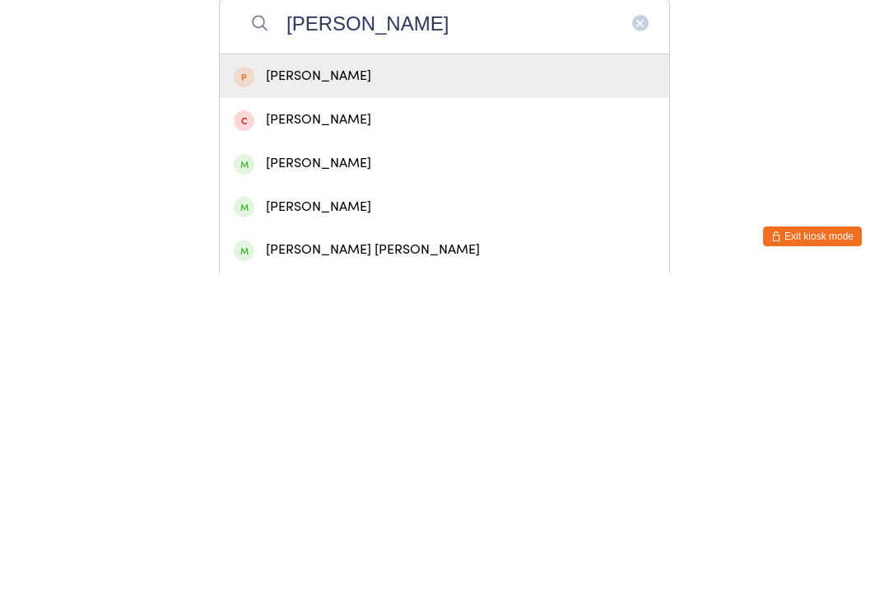
type input "[PERSON_NAME]"
click at [327, 398] on div "[PERSON_NAME]" at bounding box center [444, 409] width 421 height 22
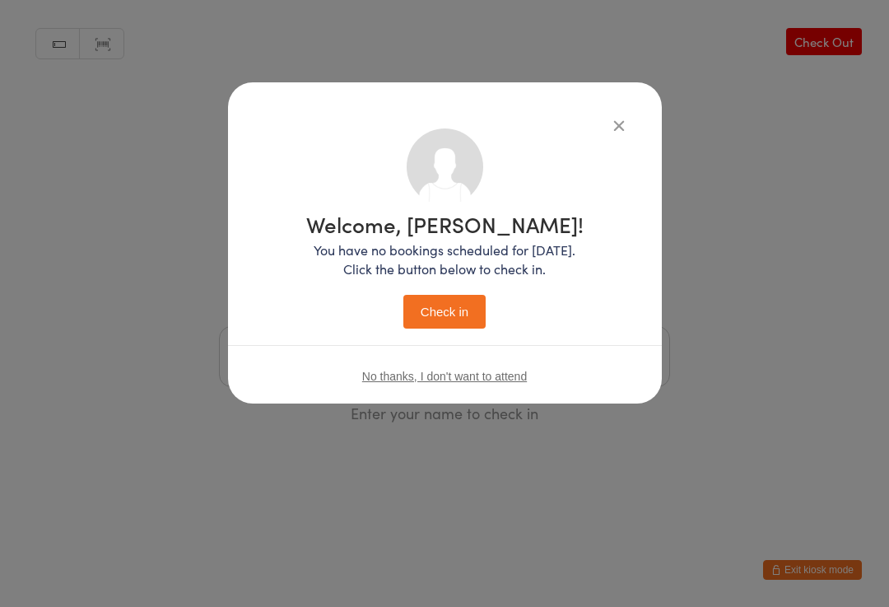
click at [447, 306] on button "Check in" at bounding box center [444, 312] width 82 height 34
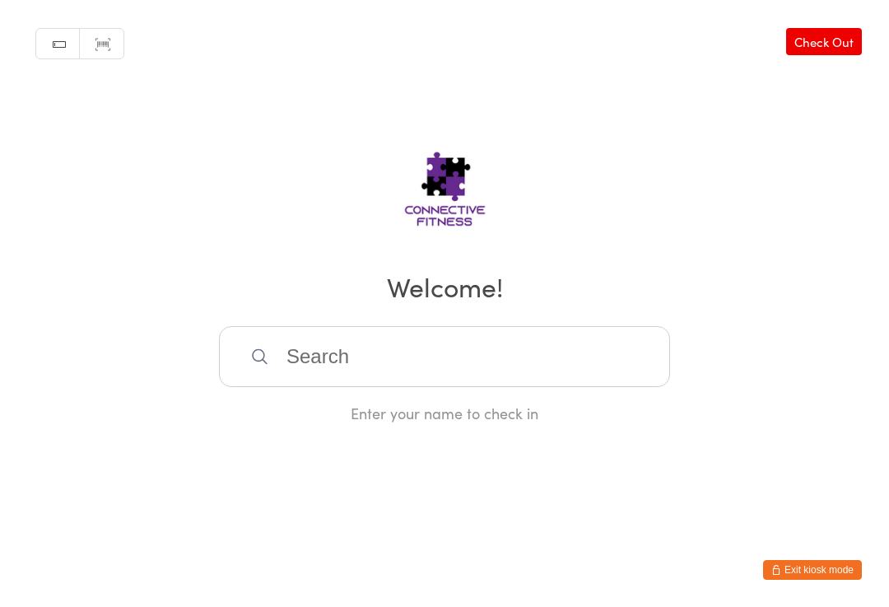
click at [447, 354] on input "search" at bounding box center [444, 356] width 451 height 61
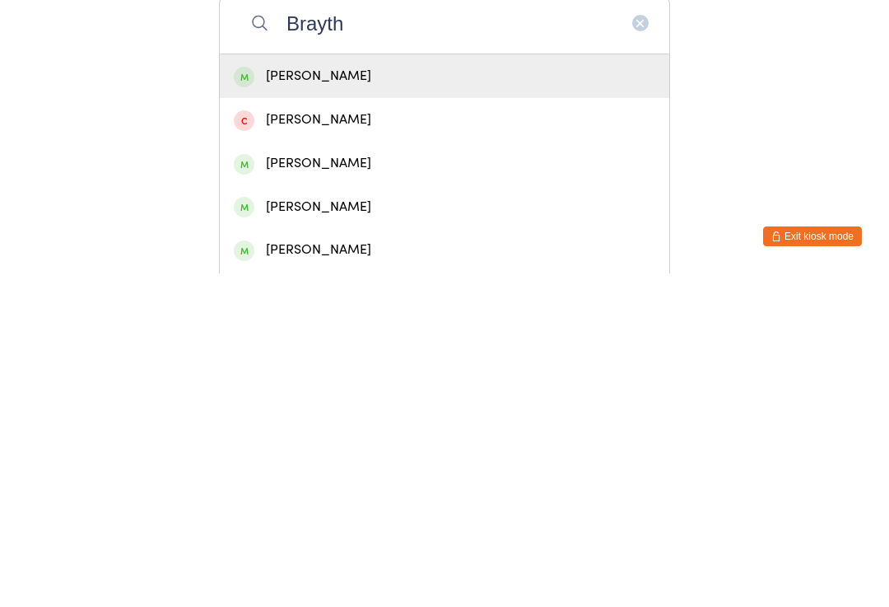
type input "Brayth"
click at [452, 398] on div "[PERSON_NAME]" at bounding box center [444, 409] width 421 height 22
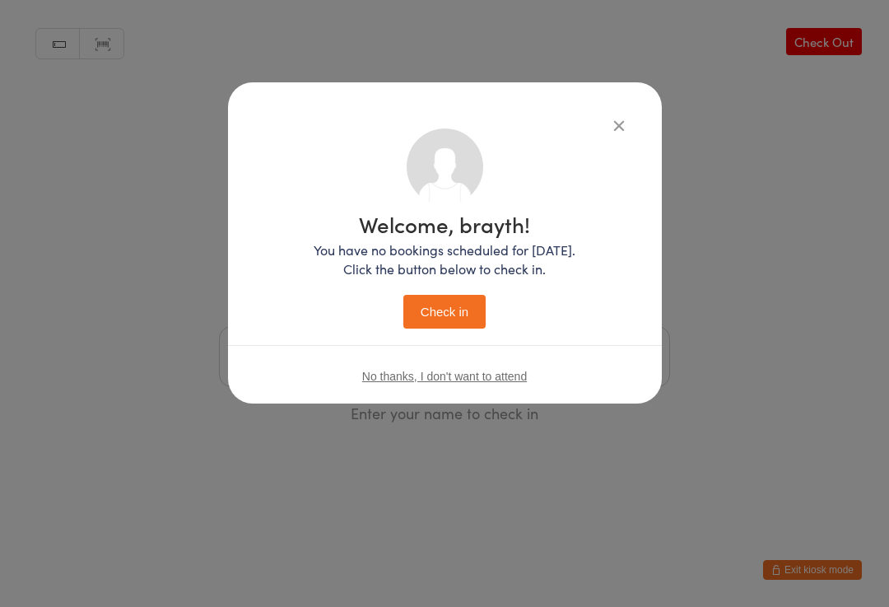
click at [452, 312] on button "Check in" at bounding box center [444, 312] width 82 height 34
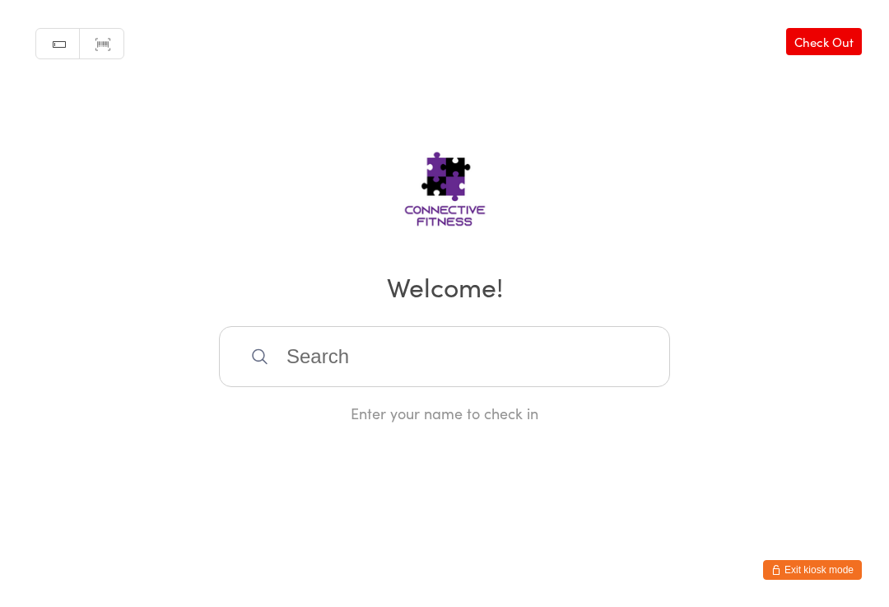
click at [458, 374] on input "search" at bounding box center [444, 356] width 451 height 61
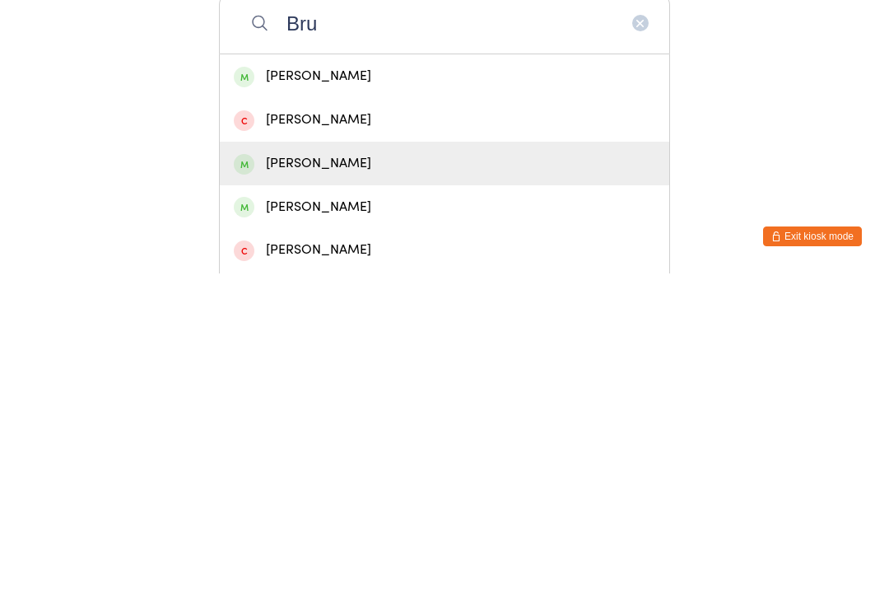
type input "Bru"
click at [333, 486] on div "[PERSON_NAME]" at bounding box center [444, 497] width 421 height 22
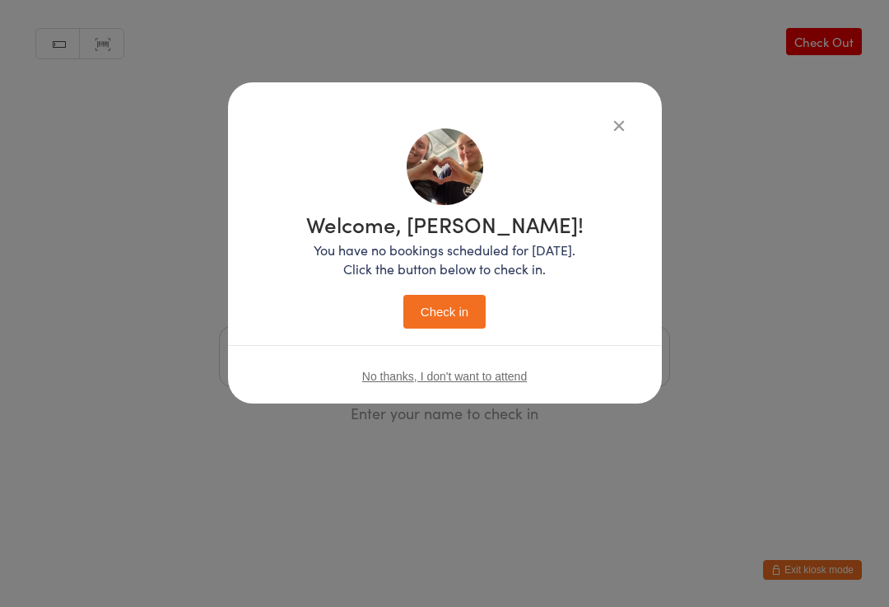
click at [450, 304] on button "Check in" at bounding box center [444, 312] width 82 height 34
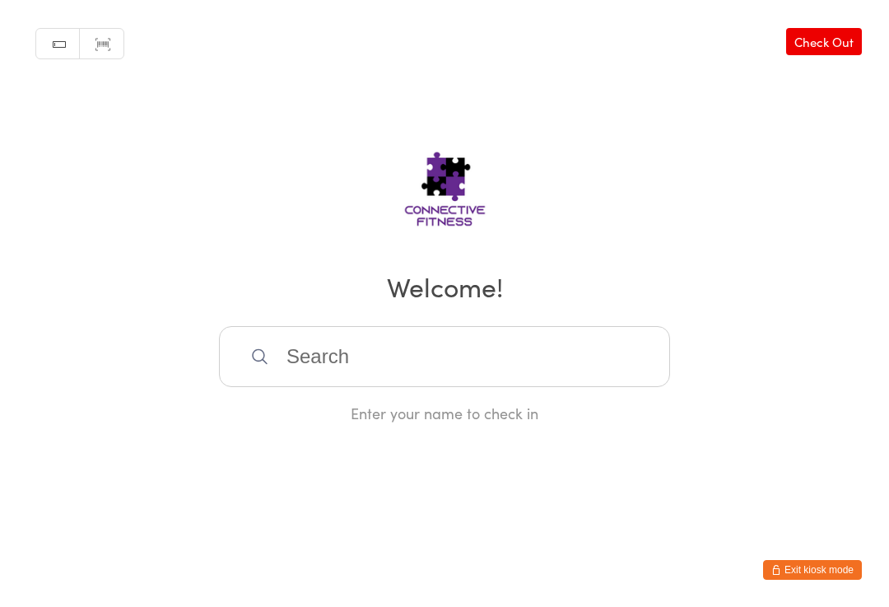
click at [448, 348] on input "search" at bounding box center [444, 356] width 451 height 61
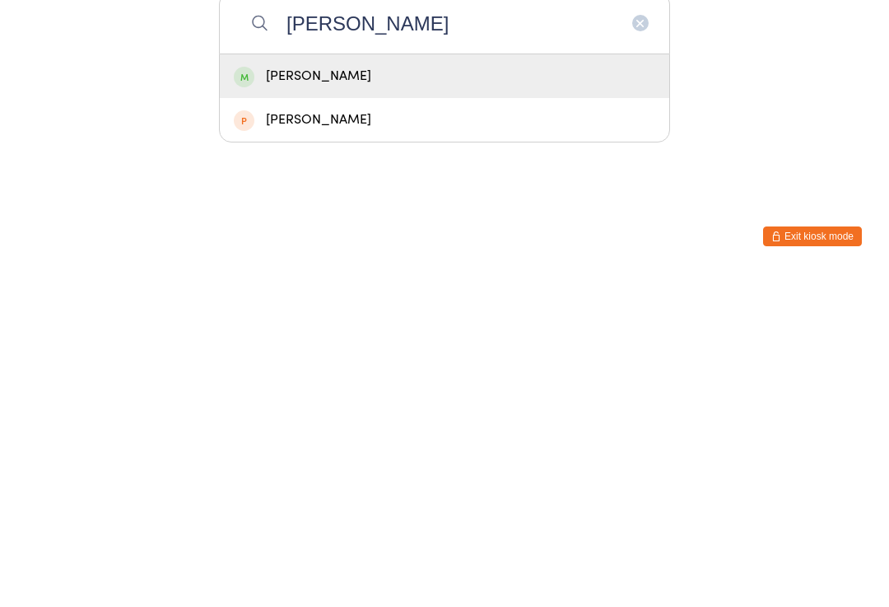
type input "[PERSON_NAME]"
click at [411, 398] on div "[PERSON_NAME]" at bounding box center [444, 409] width 421 height 22
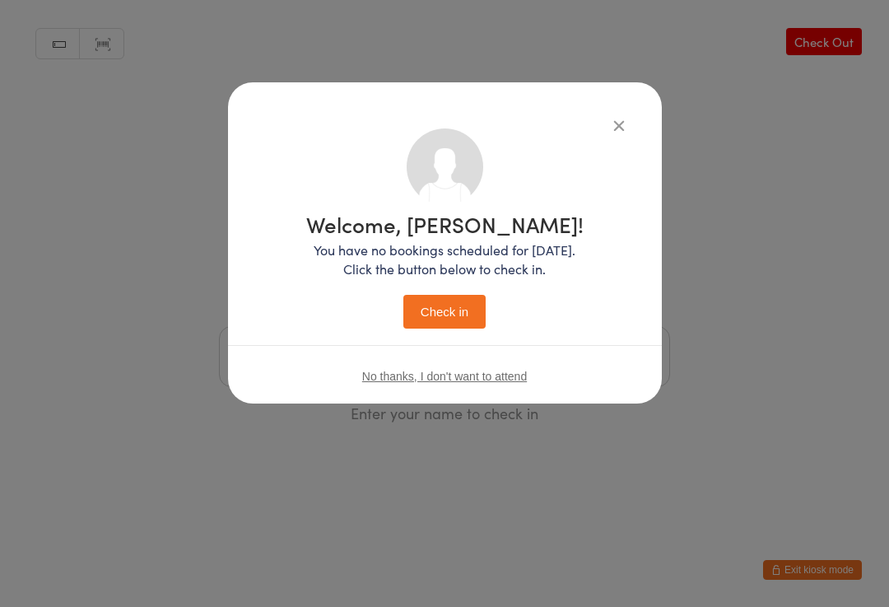
click at [444, 303] on button "Check in" at bounding box center [444, 312] width 82 height 34
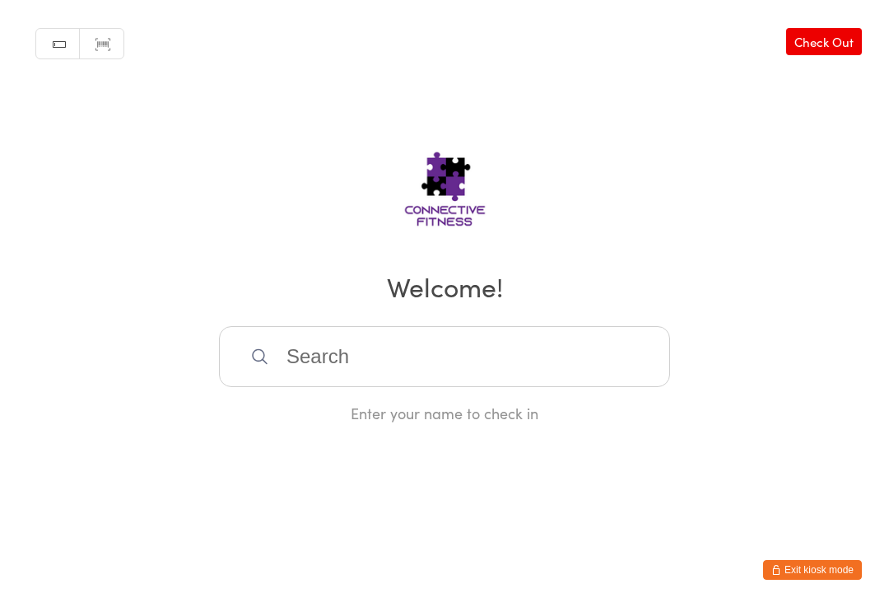
click at [567, 378] on input "search" at bounding box center [444, 356] width 451 height 61
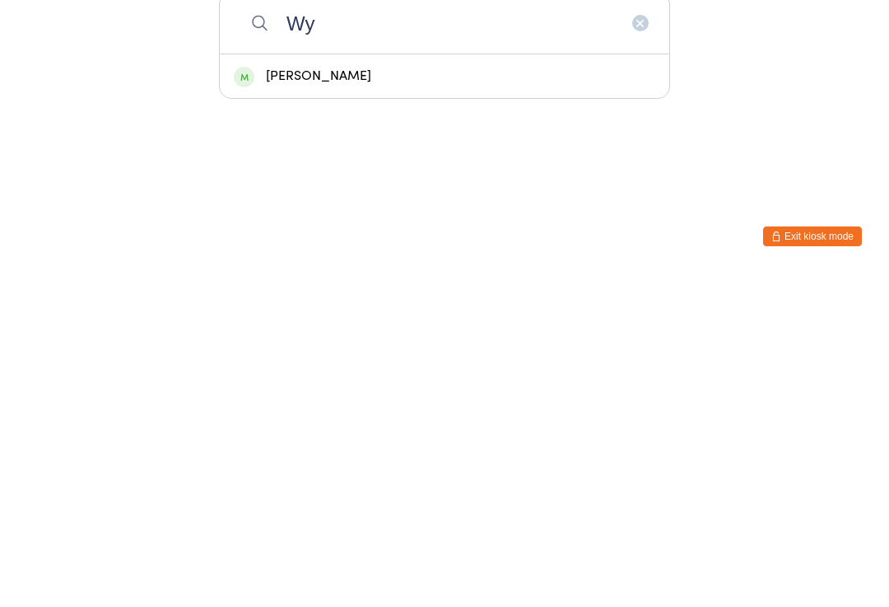
type input "Wy"
click at [404, 398] on div "[PERSON_NAME]" at bounding box center [444, 409] width 421 height 22
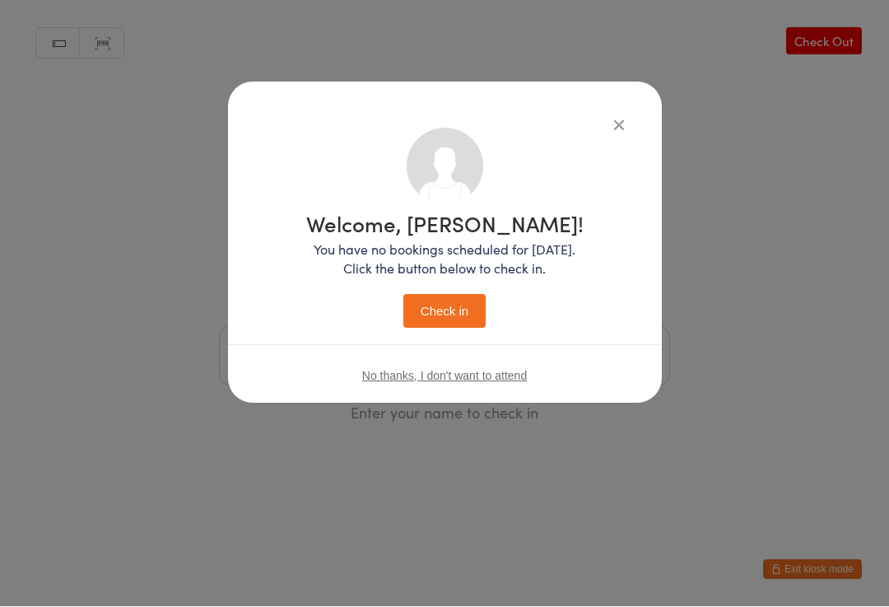
click at [471, 316] on button "Check in" at bounding box center [444, 312] width 82 height 34
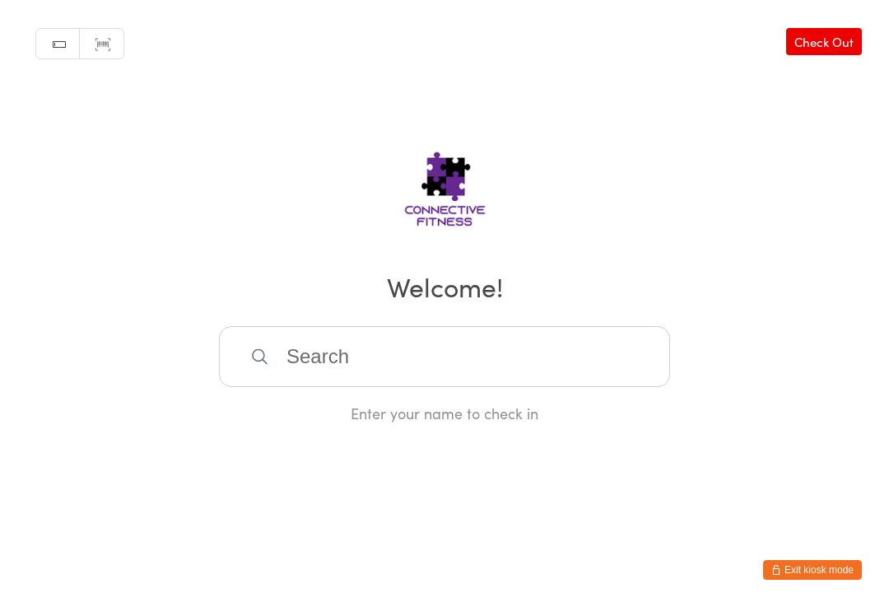
click at [309, 357] on input "search" at bounding box center [444, 356] width 451 height 61
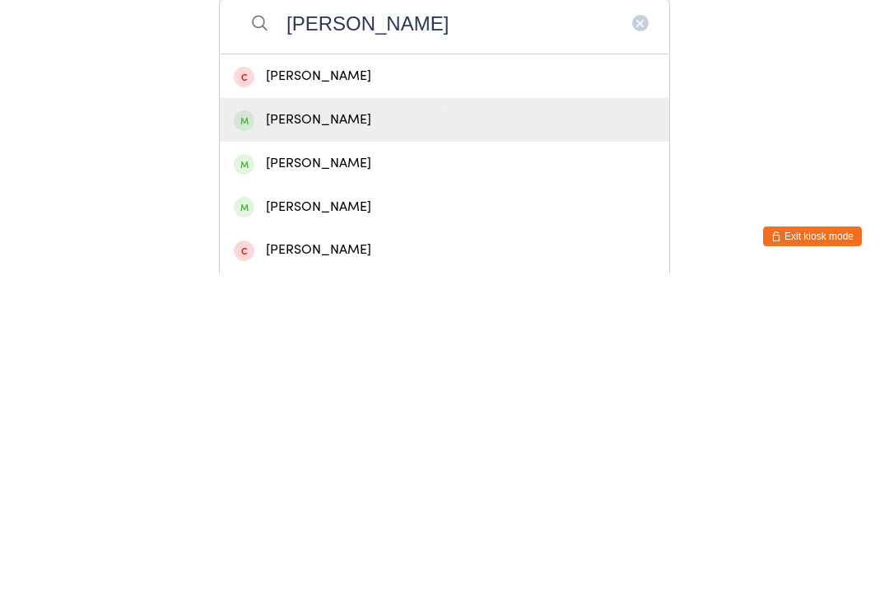
type input "[PERSON_NAME]"
click at [296, 442] on div "[PERSON_NAME]" at bounding box center [444, 453] width 421 height 22
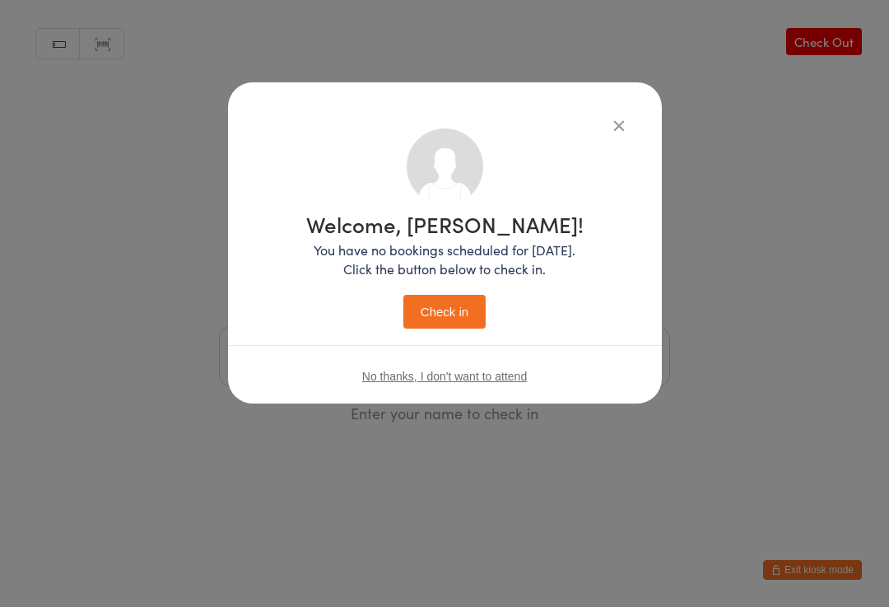
click at [437, 322] on button "Check in" at bounding box center [444, 312] width 82 height 34
